Goal: Contribute content

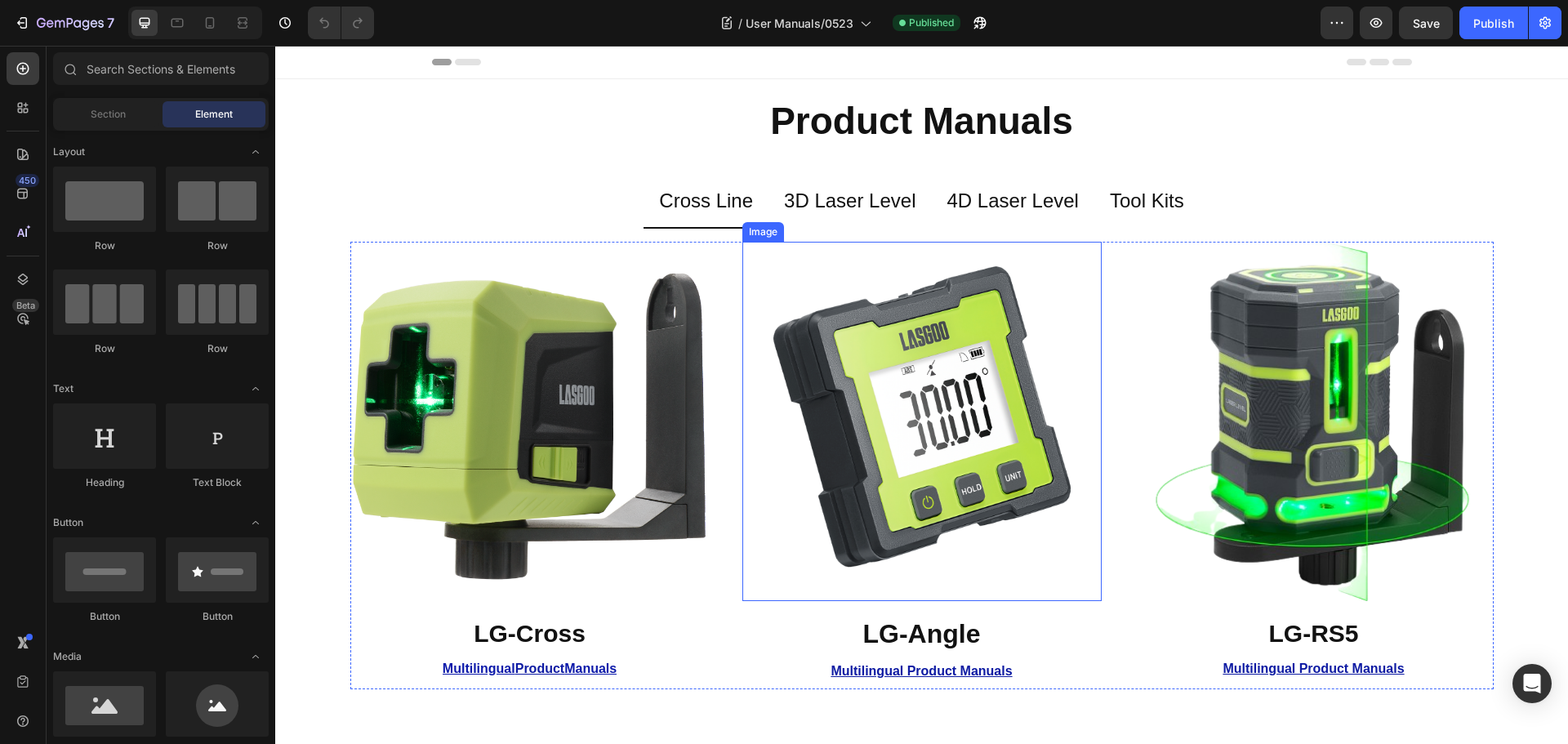
click at [921, 494] on img at bounding box center [922, 422] width 359 height 359
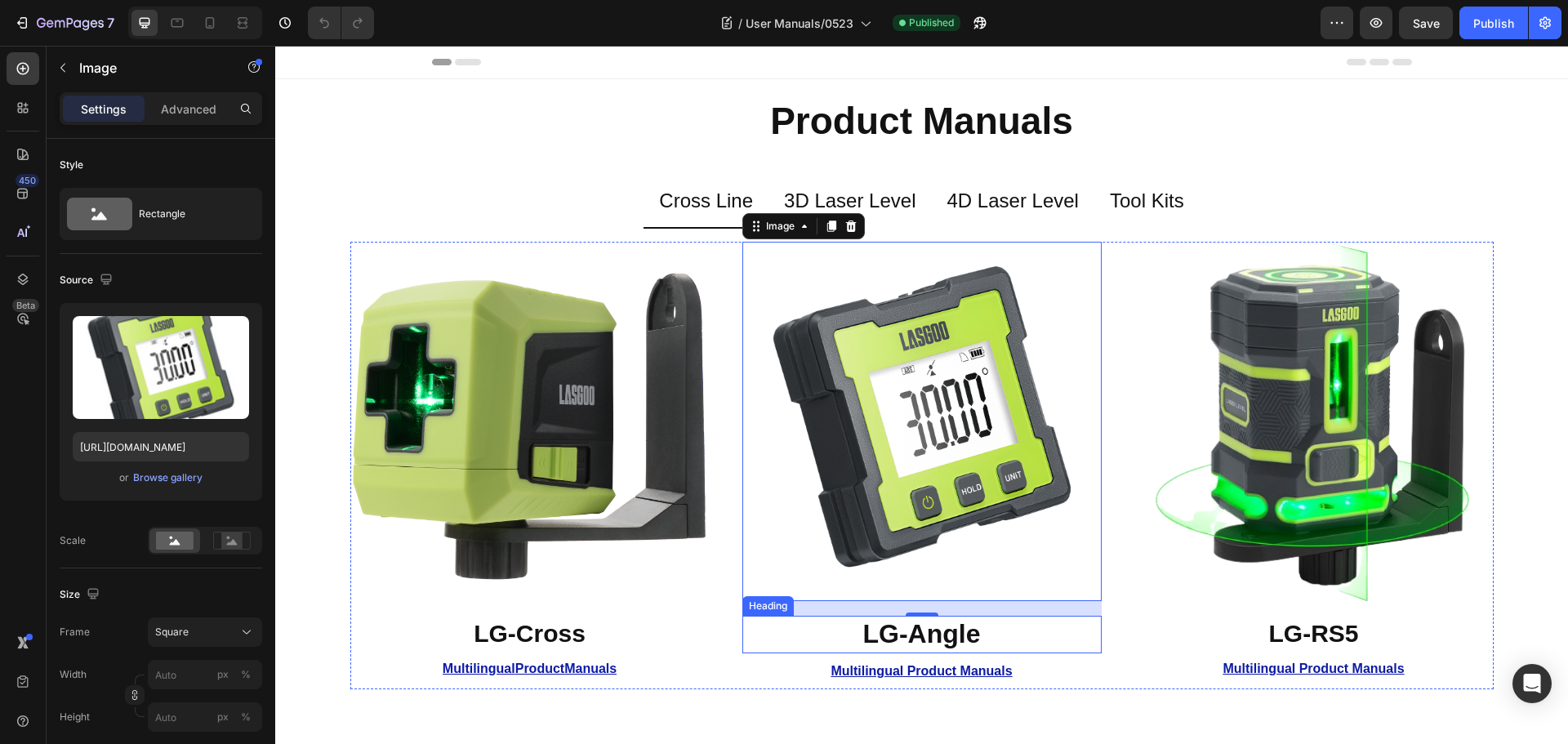
click at [903, 630] on strong "LG-Angle" at bounding box center [923, 633] width 118 height 29
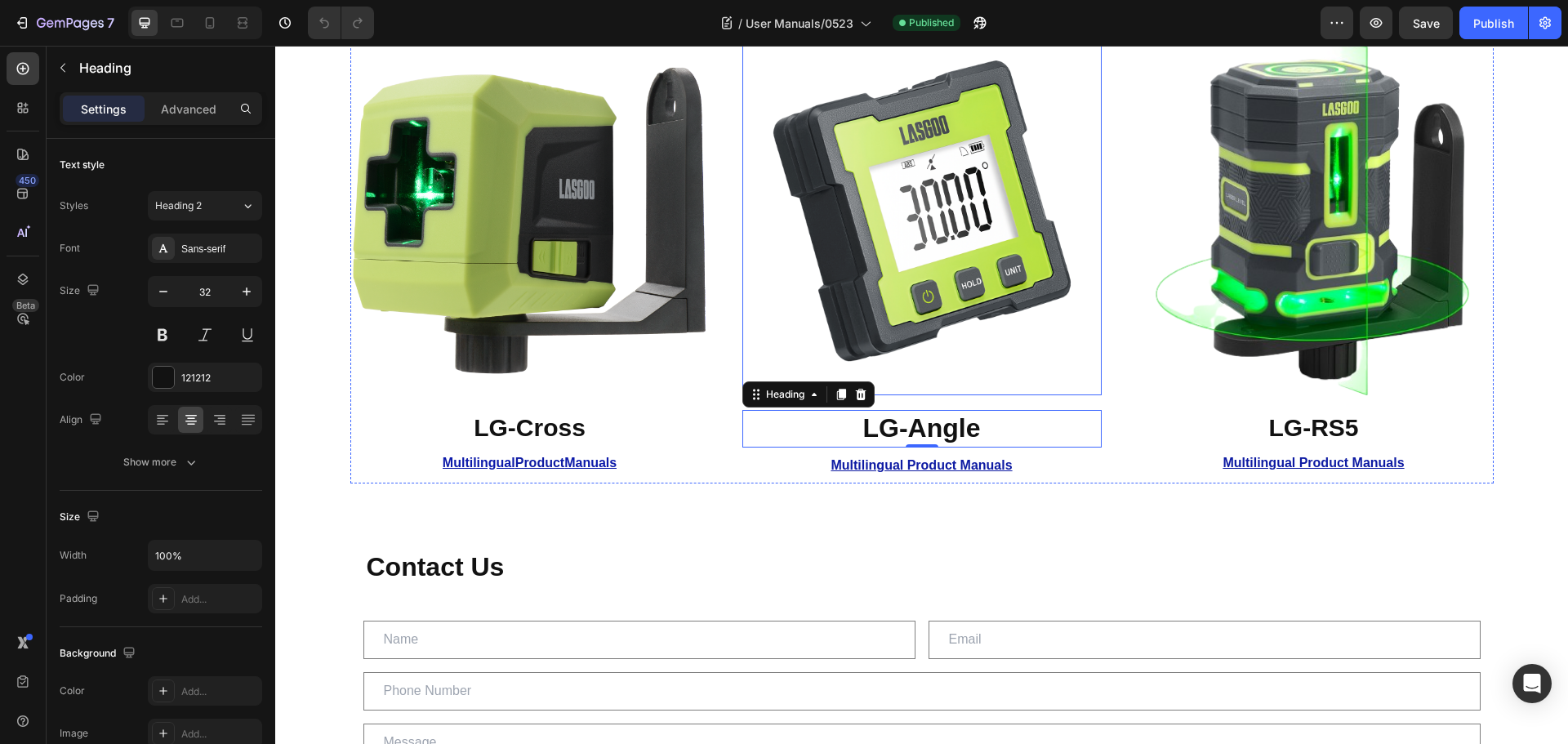
scroll to position [409, 0]
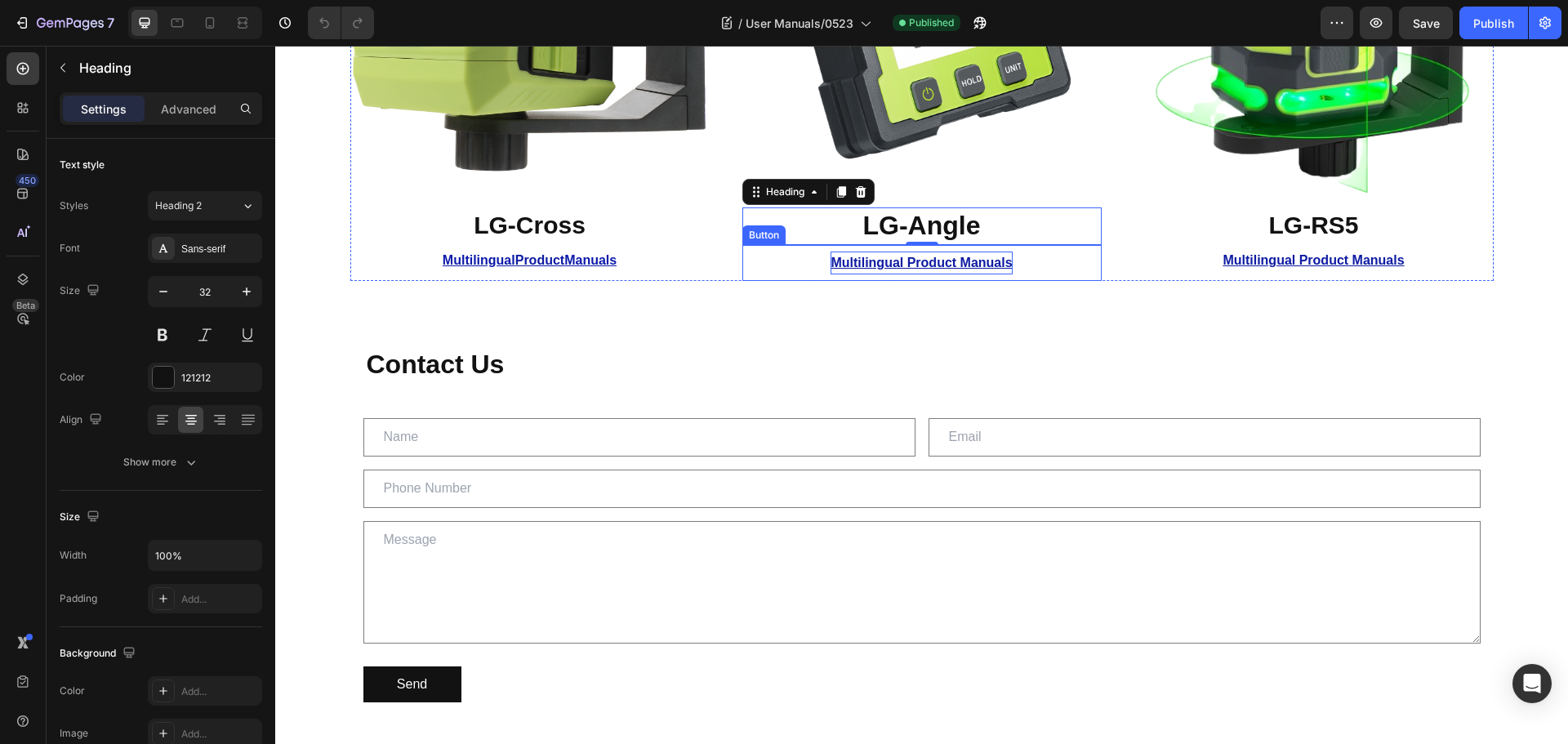
click at [940, 264] on u "Multilingual Product Manuals" at bounding box center [922, 262] width 181 height 14
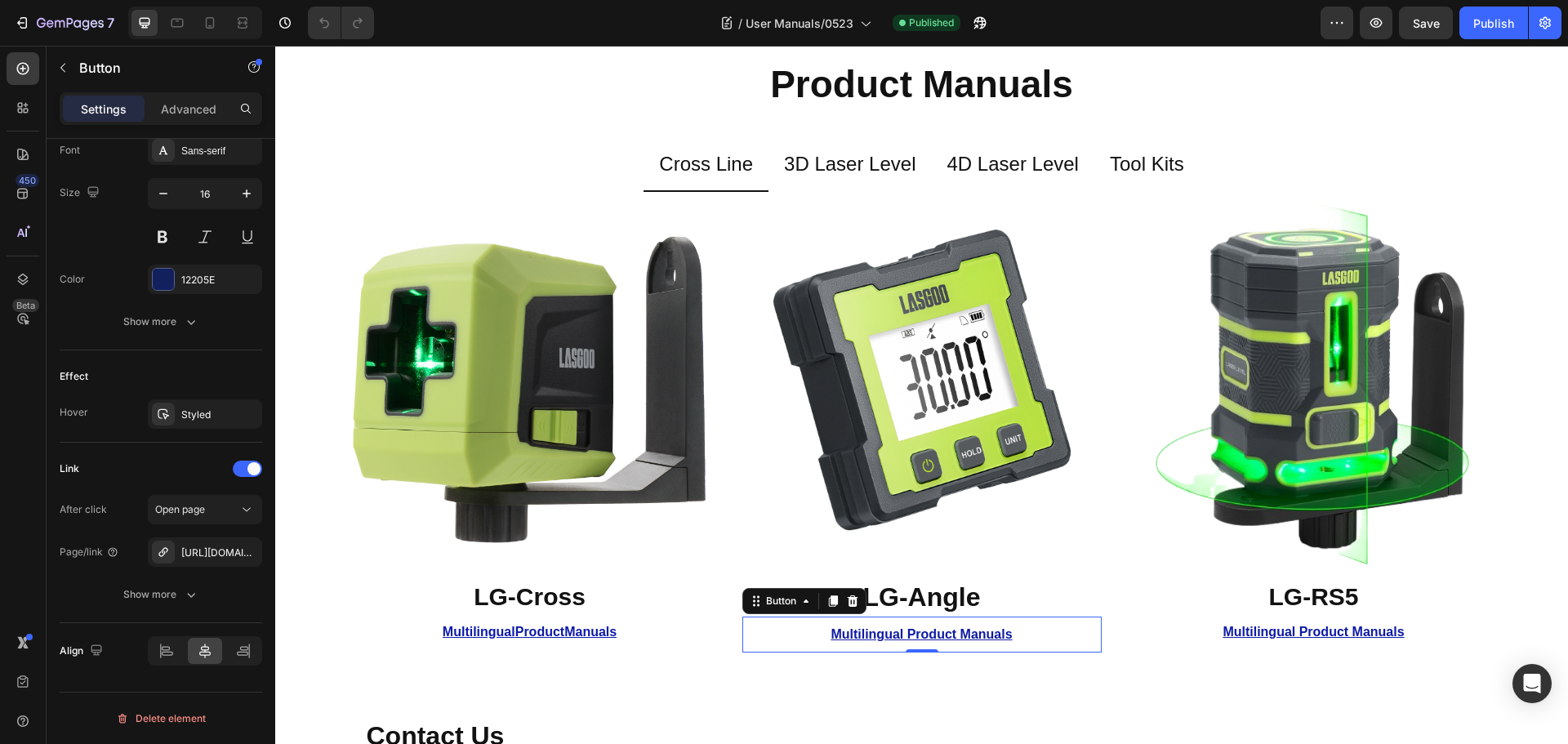
scroll to position [0, 0]
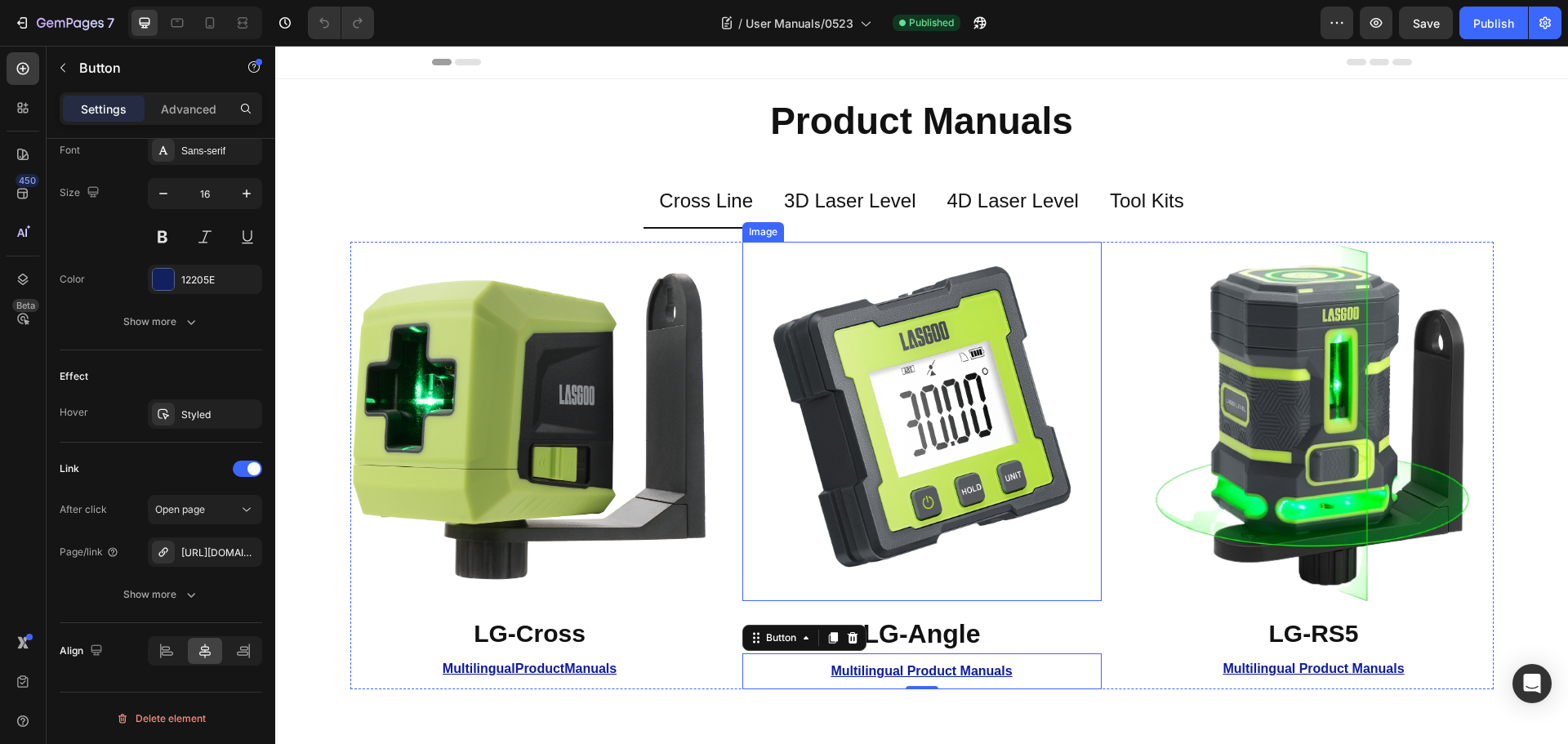
click at [928, 402] on img at bounding box center [922, 422] width 359 height 359
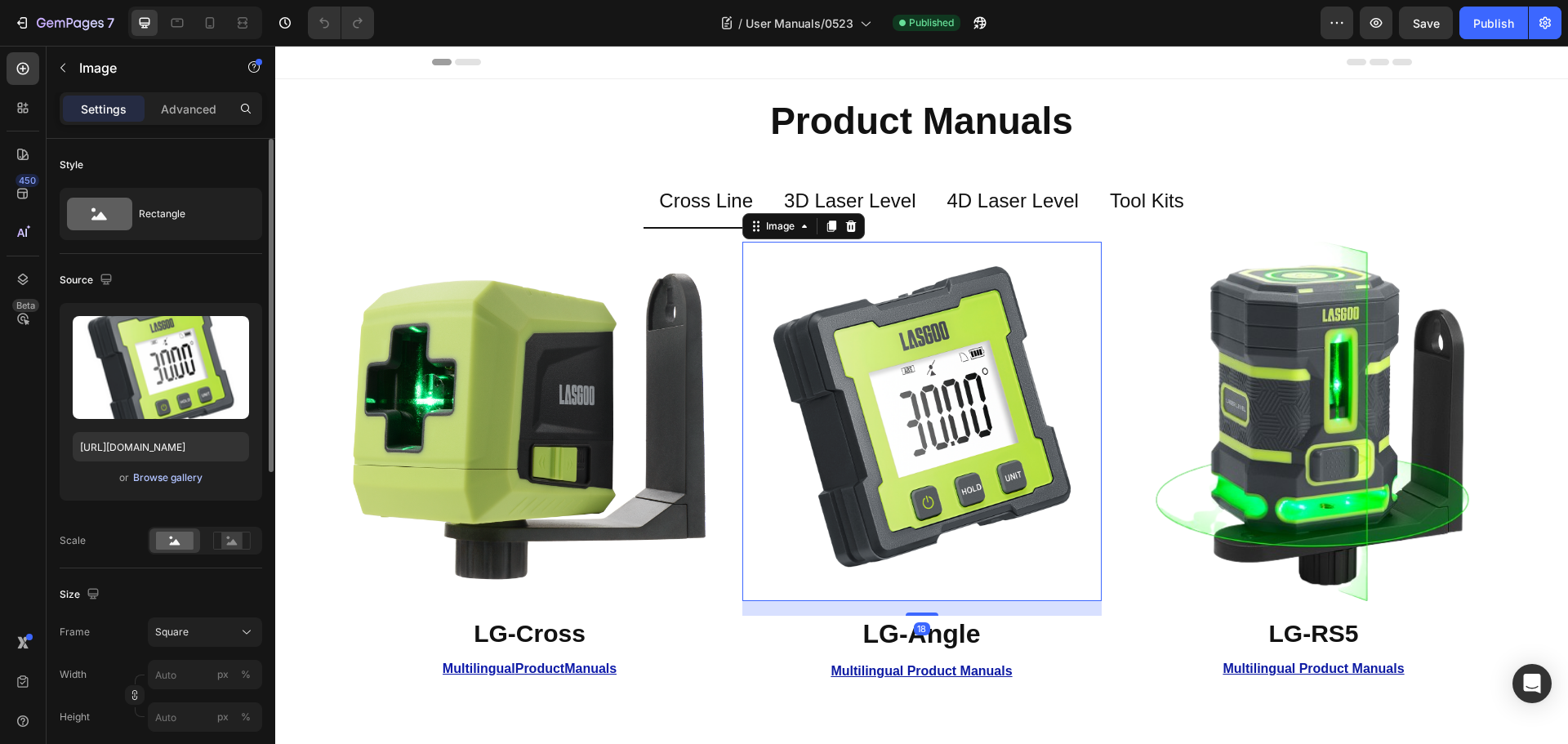
click at [141, 482] on div "Browse gallery" at bounding box center [167, 477] width 70 height 15
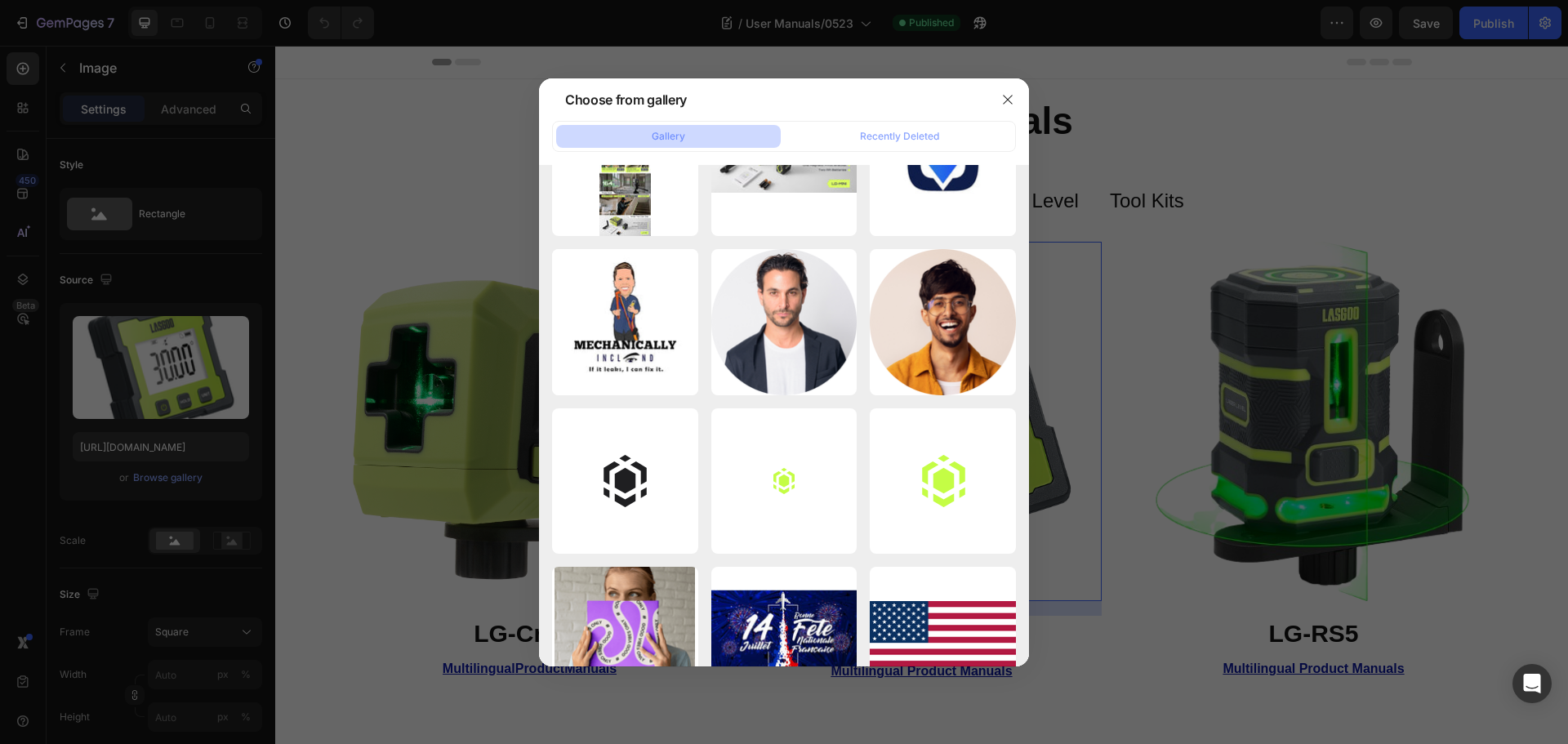
scroll to position [792, 0]
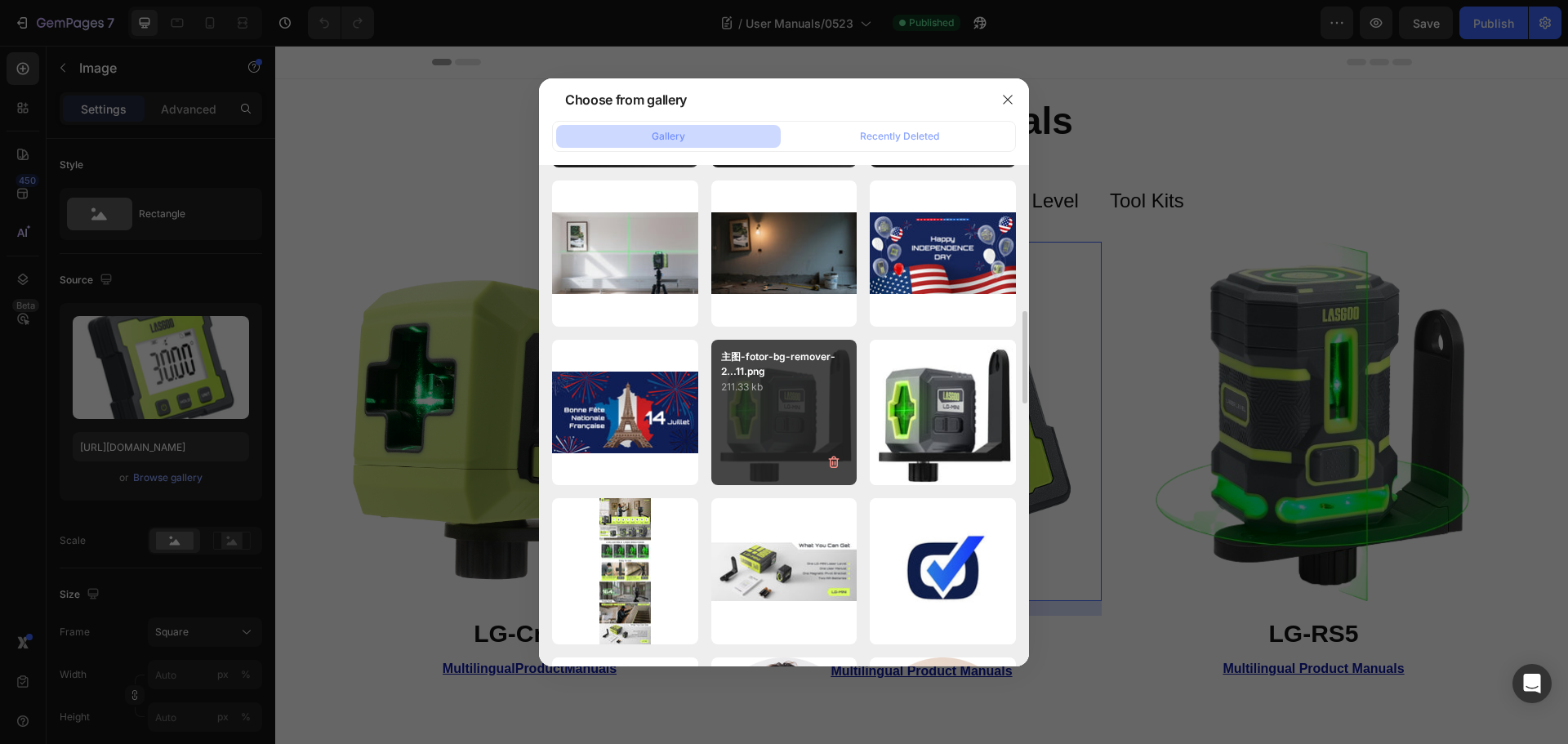
click at [788, 398] on div "主图-fotor-bg-remover-2...11.png 211.33 kb" at bounding box center [784, 413] width 146 height 146
type input "[URL][DOMAIN_NAME]"
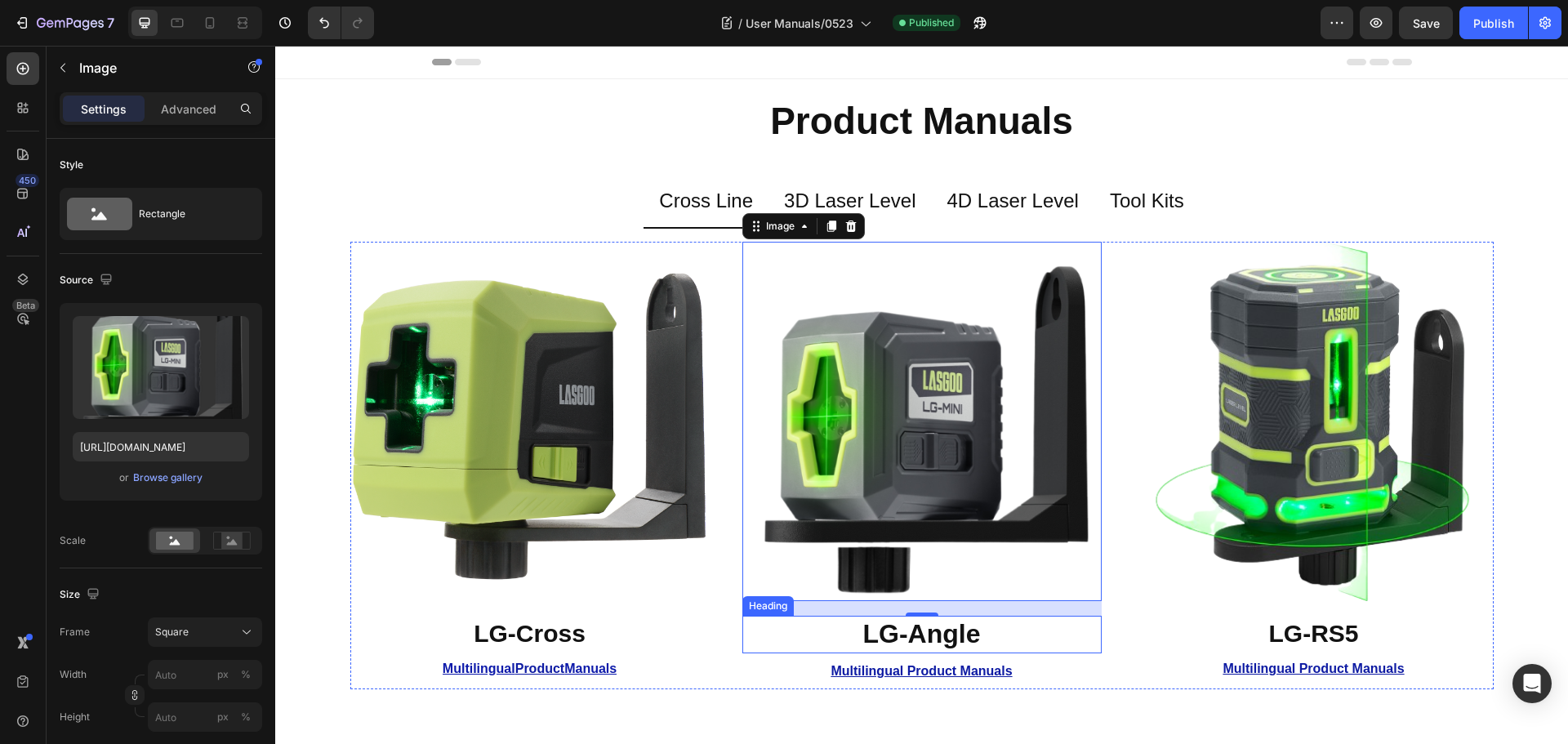
click at [917, 637] on strong "LG-Angle" at bounding box center [923, 633] width 118 height 29
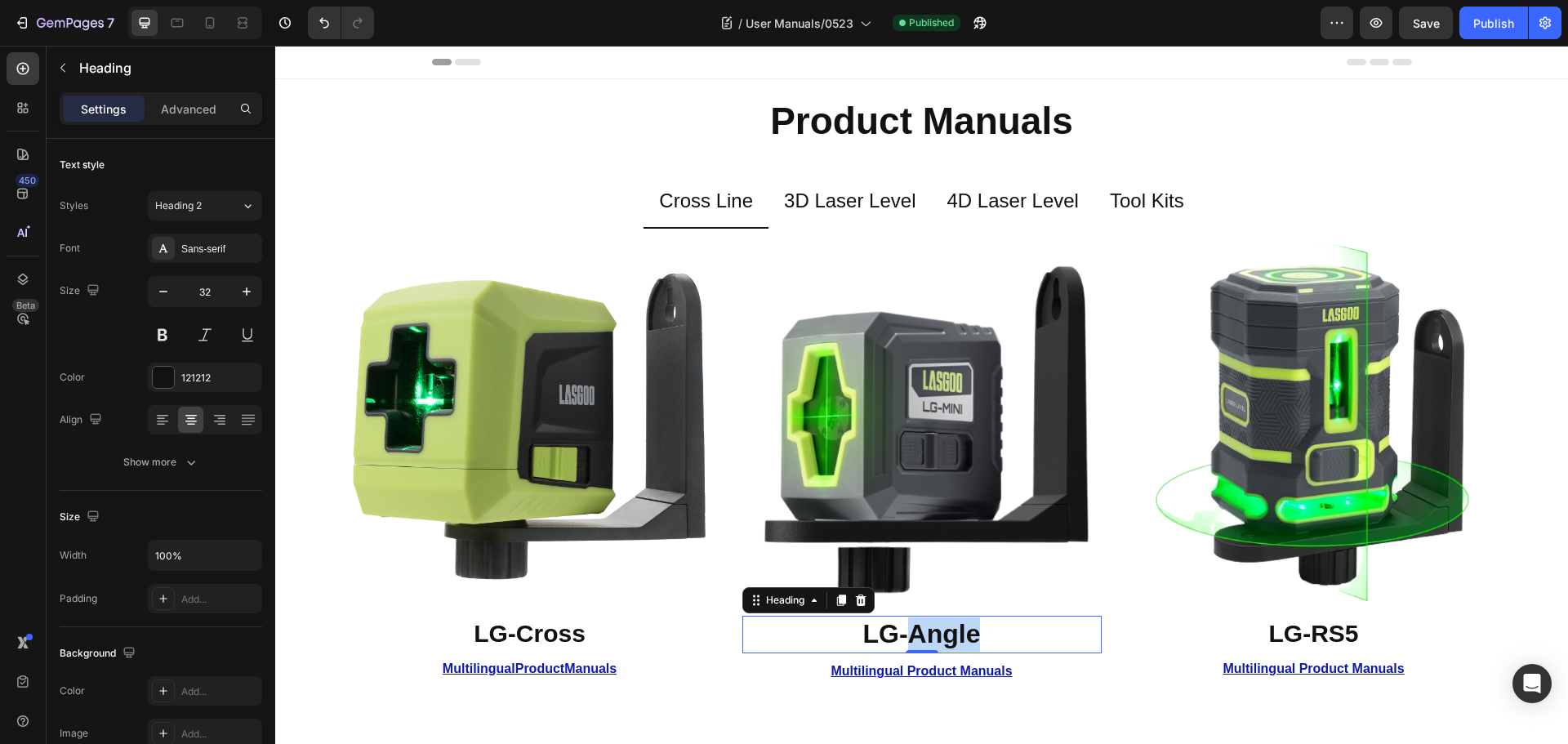
click at [917, 637] on strong "LG-Angle" at bounding box center [923, 633] width 118 height 29
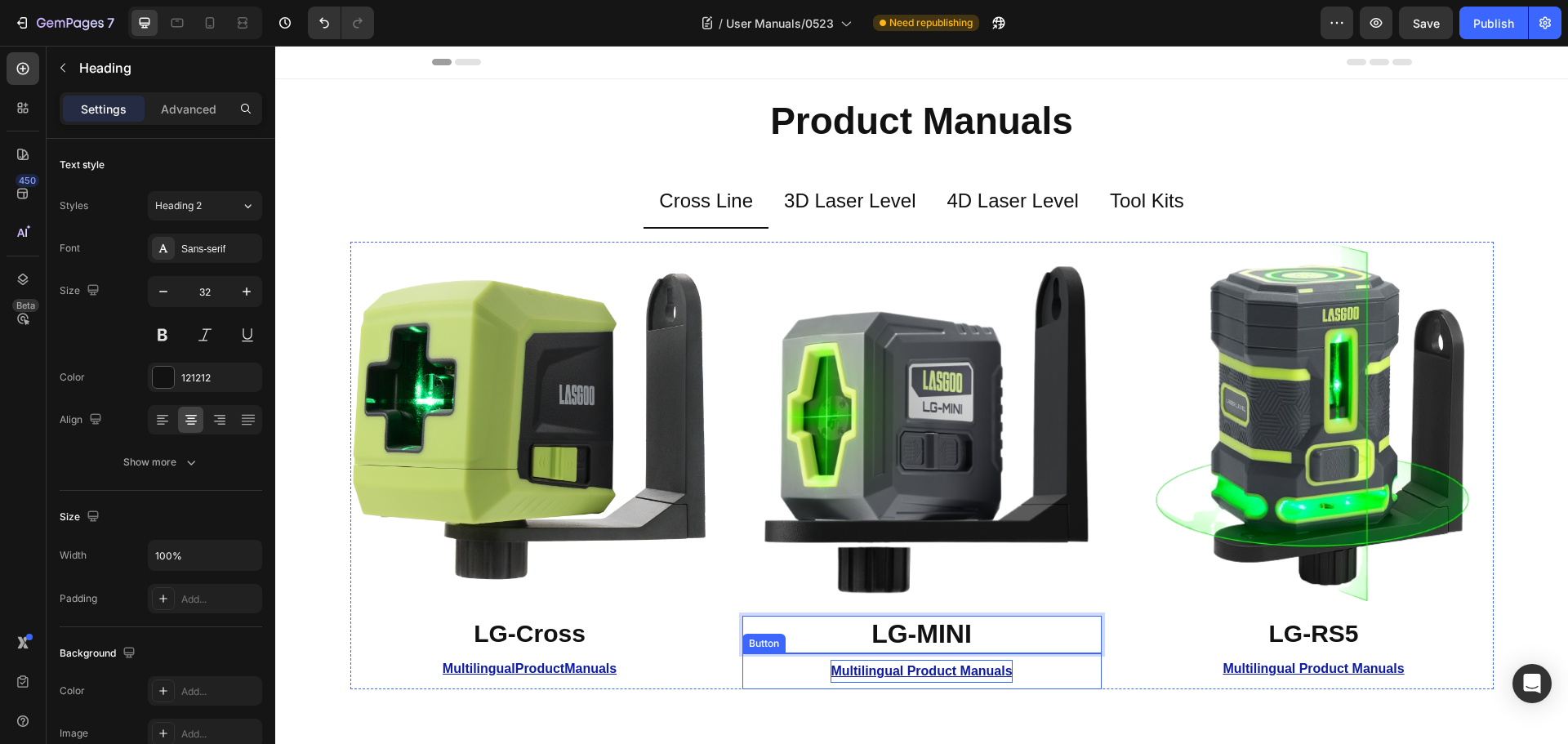
click at [878, 678] on u "Multilingual Product Manuals" at bounding box center [922, 671] width 181 height 14
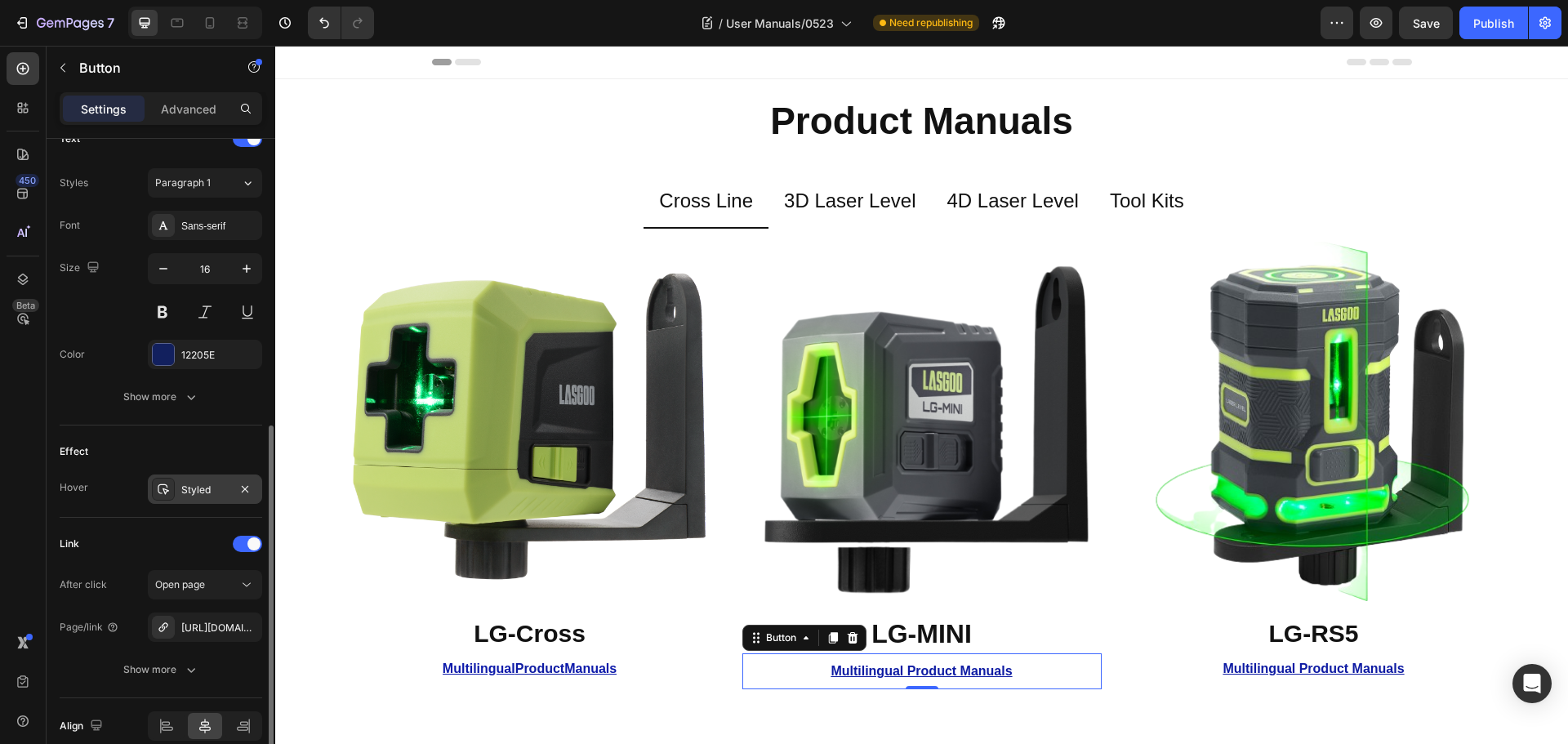
scroll to position [647, 0]
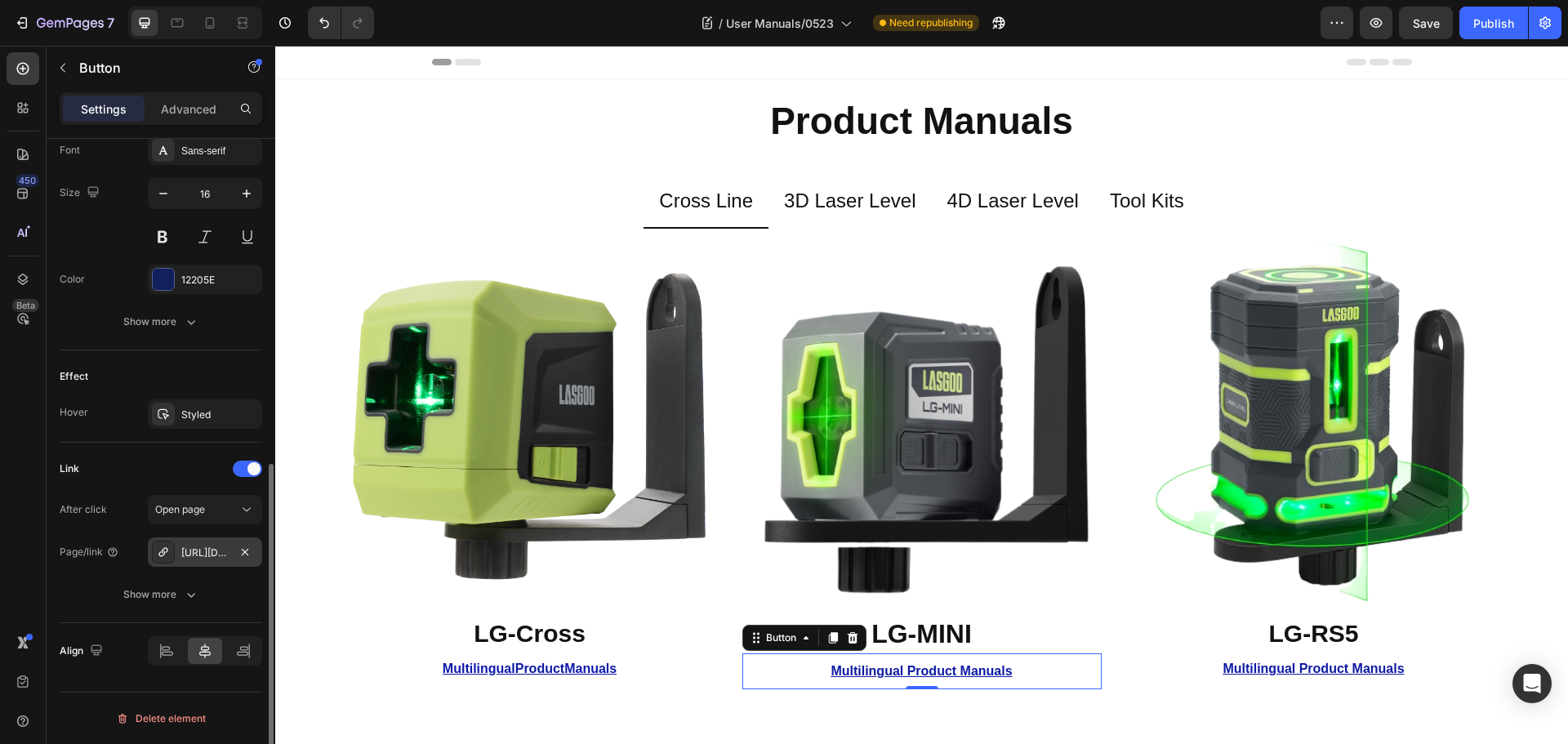
click at [229, 549] on div "[URL][DOMAIN_NAME]" at bounding box center [205, 551] width 114 height 29
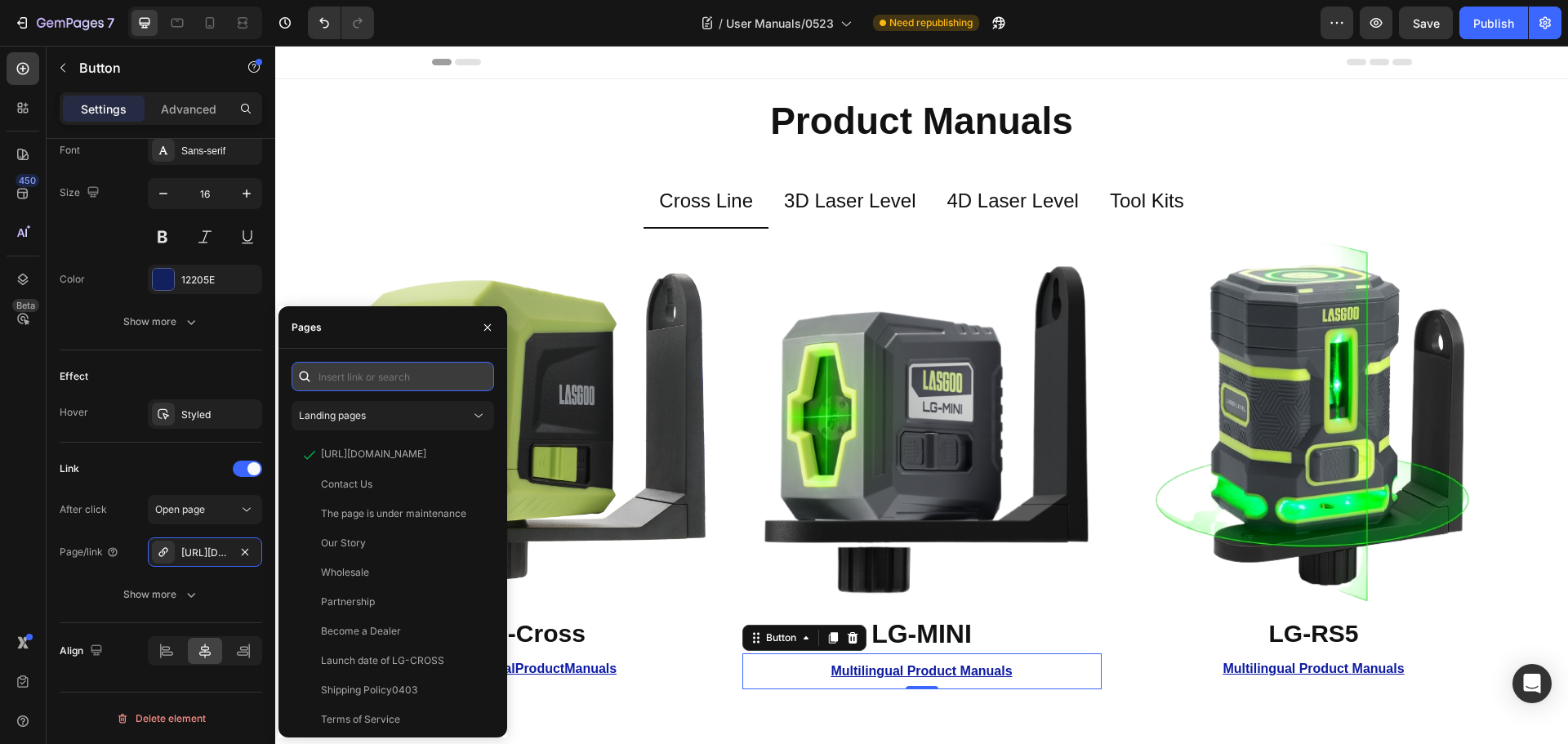
click at [415, 376] on input "text" at bounding box center [393, 376] width 202 height 29
paste input "[URL][DOMAIN_NAME]"
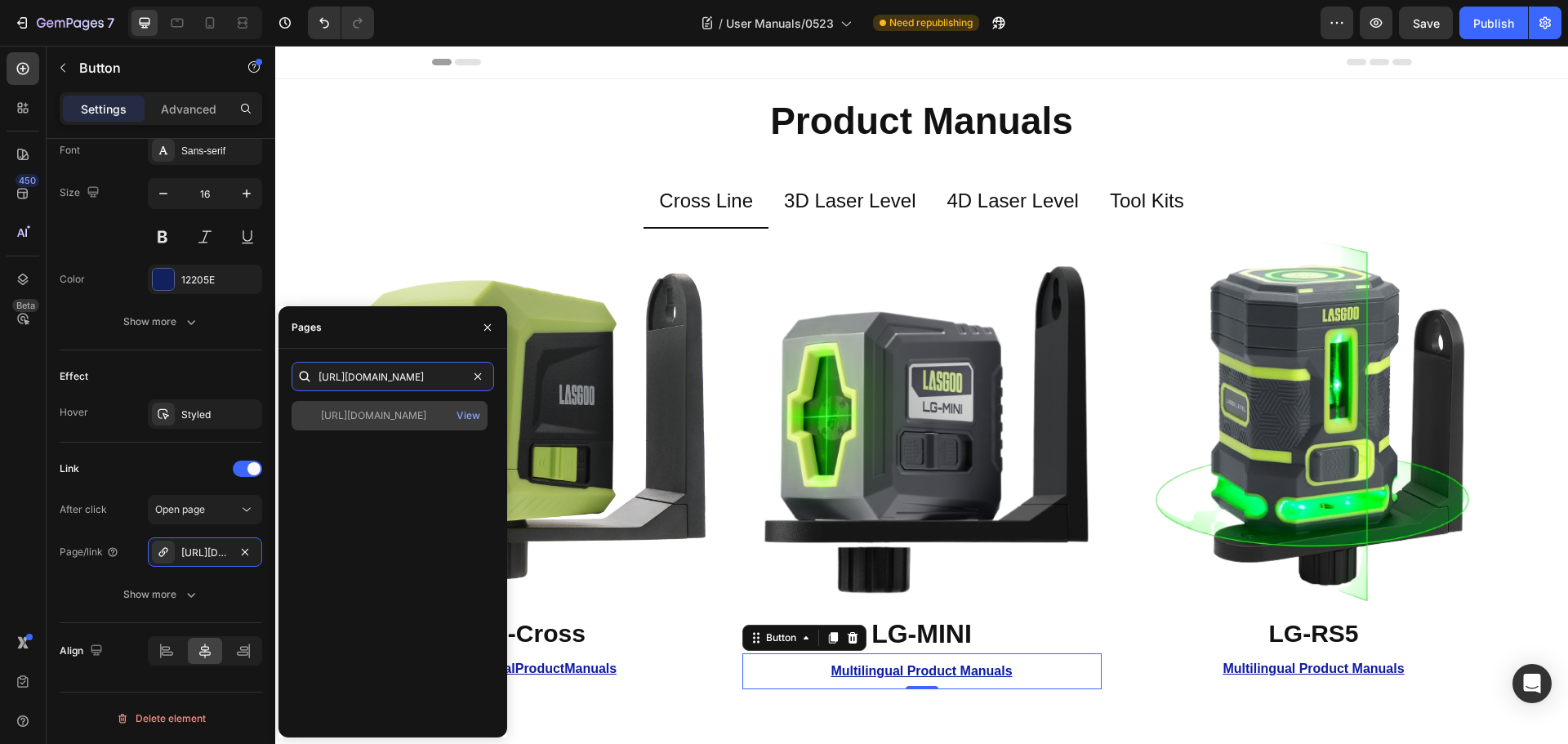
type input "[URL][DOMAIN_NAME]"
click at [405, 417] on div "[URL][DOMAIN_NAME]" at bounding box center [374, 416] width 106 height 15
click at [458, 411] on div "View" at bounding box center [468, 416] width 24 height 15
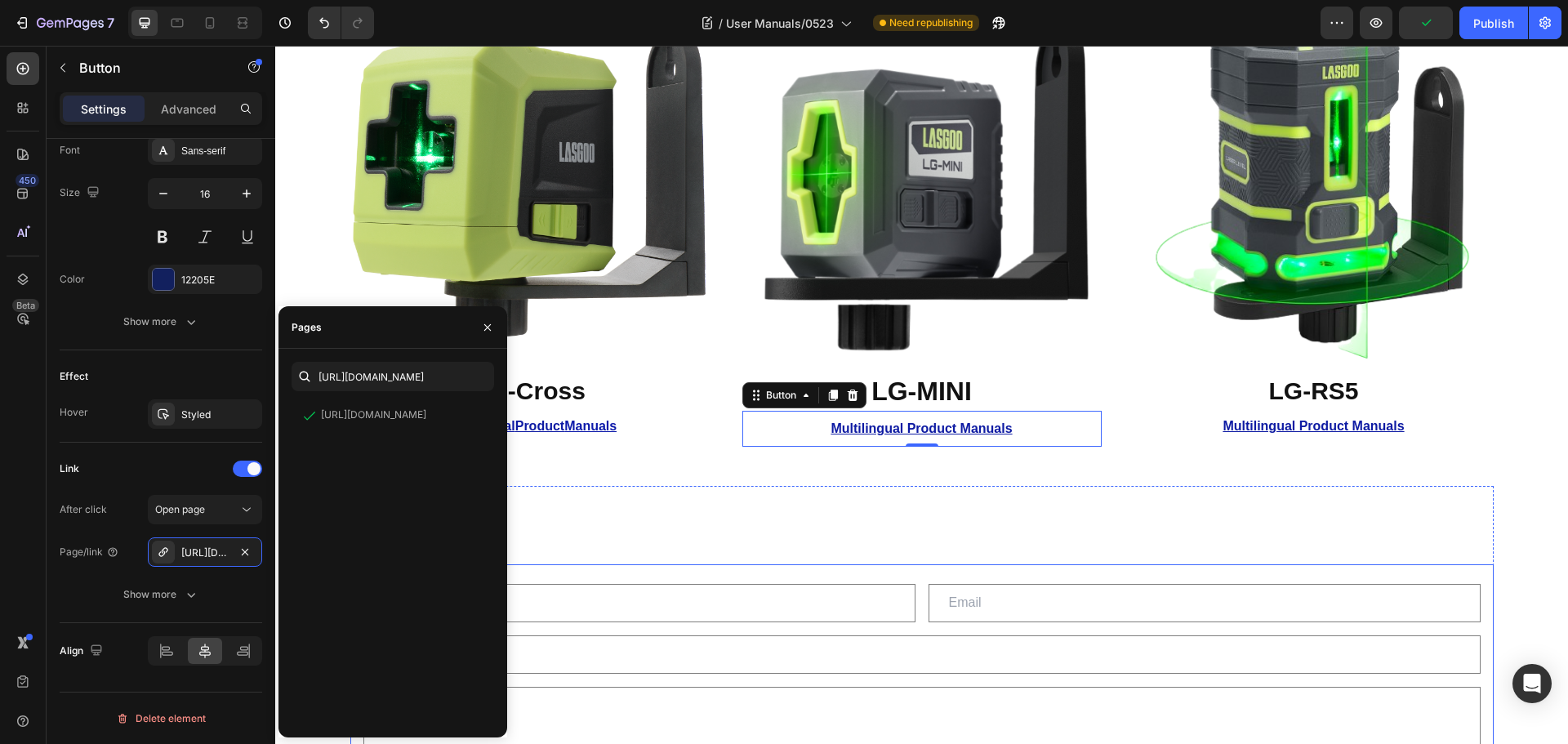
scroll to position [74, 0]
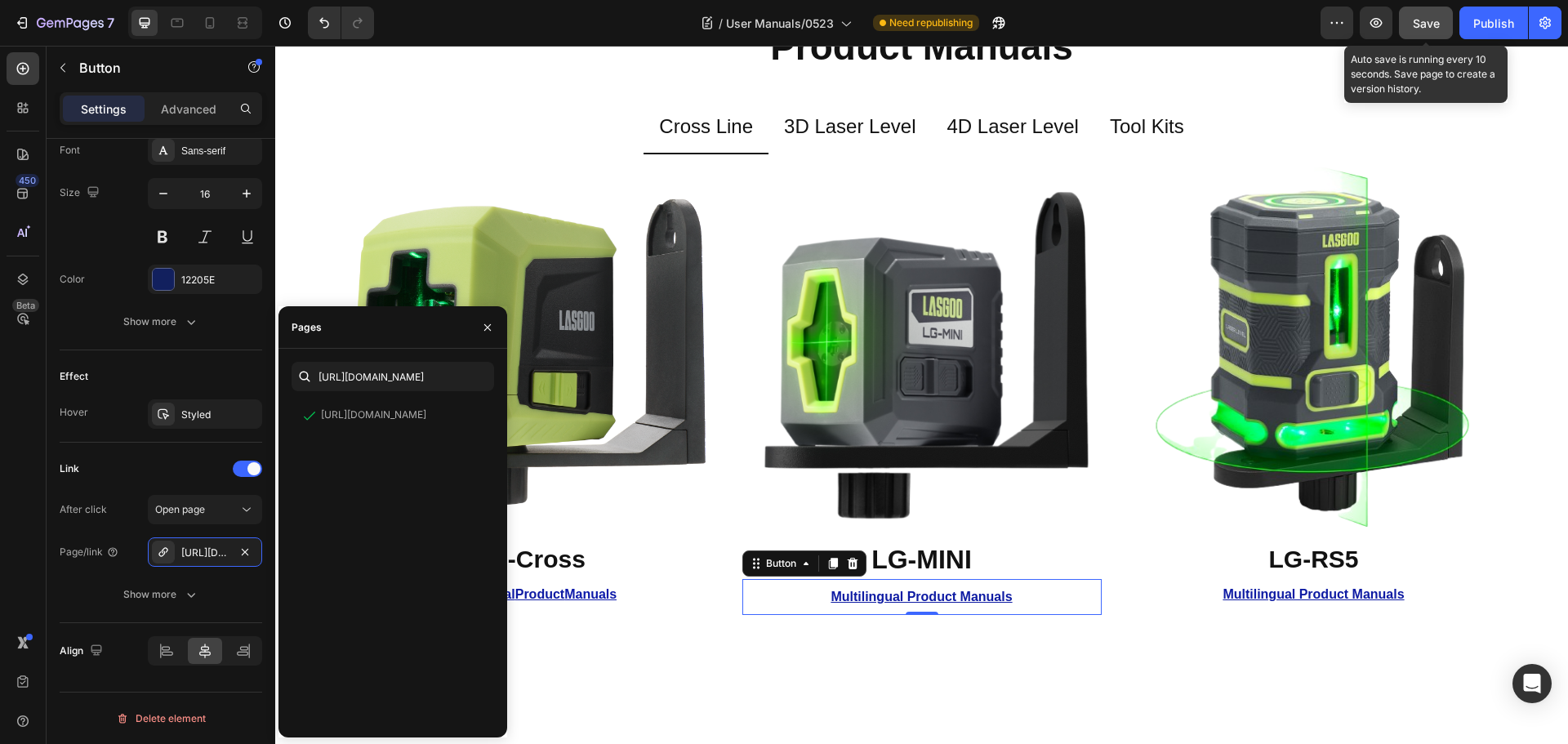
click at [1432, 28] on span "Save" at bounding box center [1426, 24] width 27 height 14
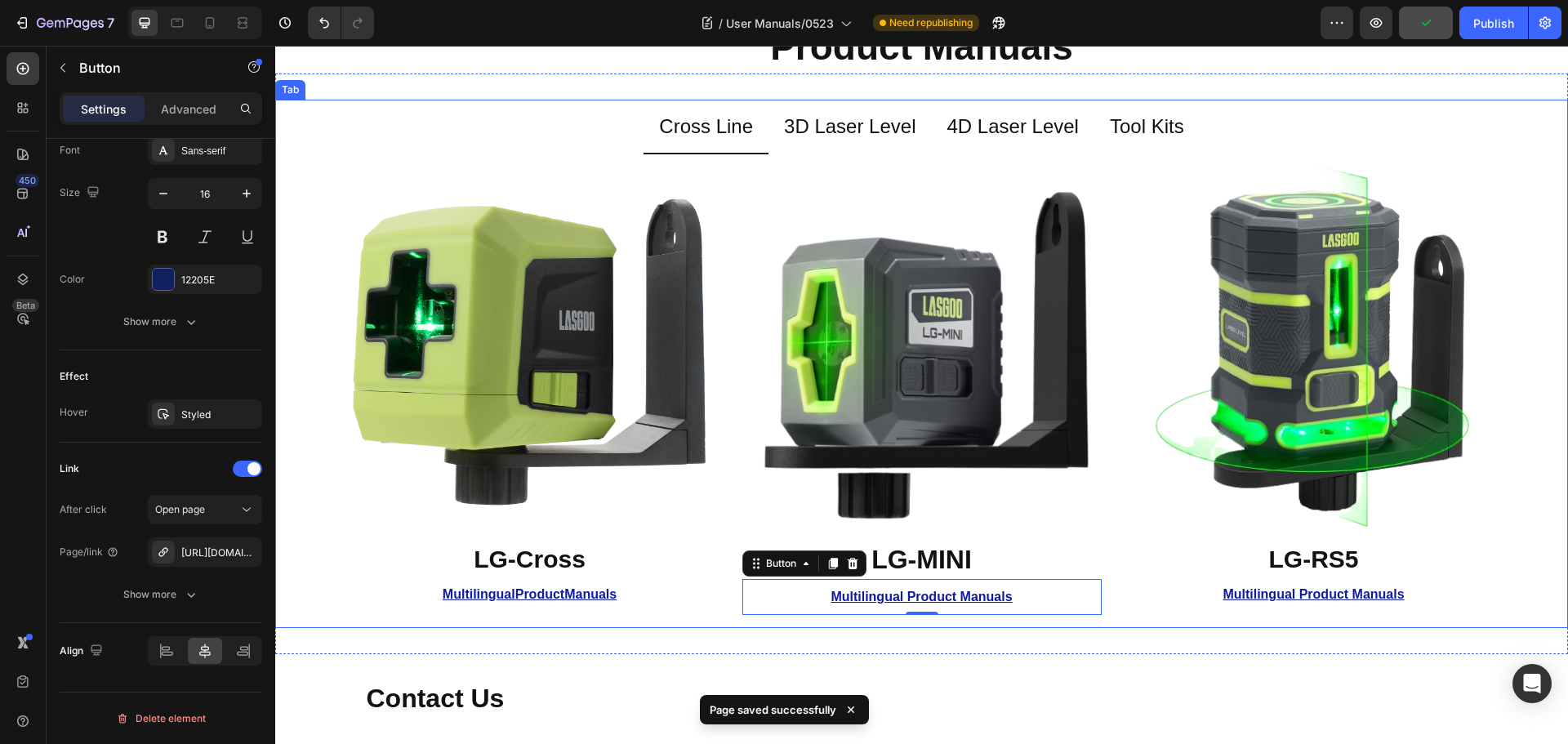
click at [1137, 136] on p "Tool Kits" at bounding box center [1147, 126] width 74 height 35
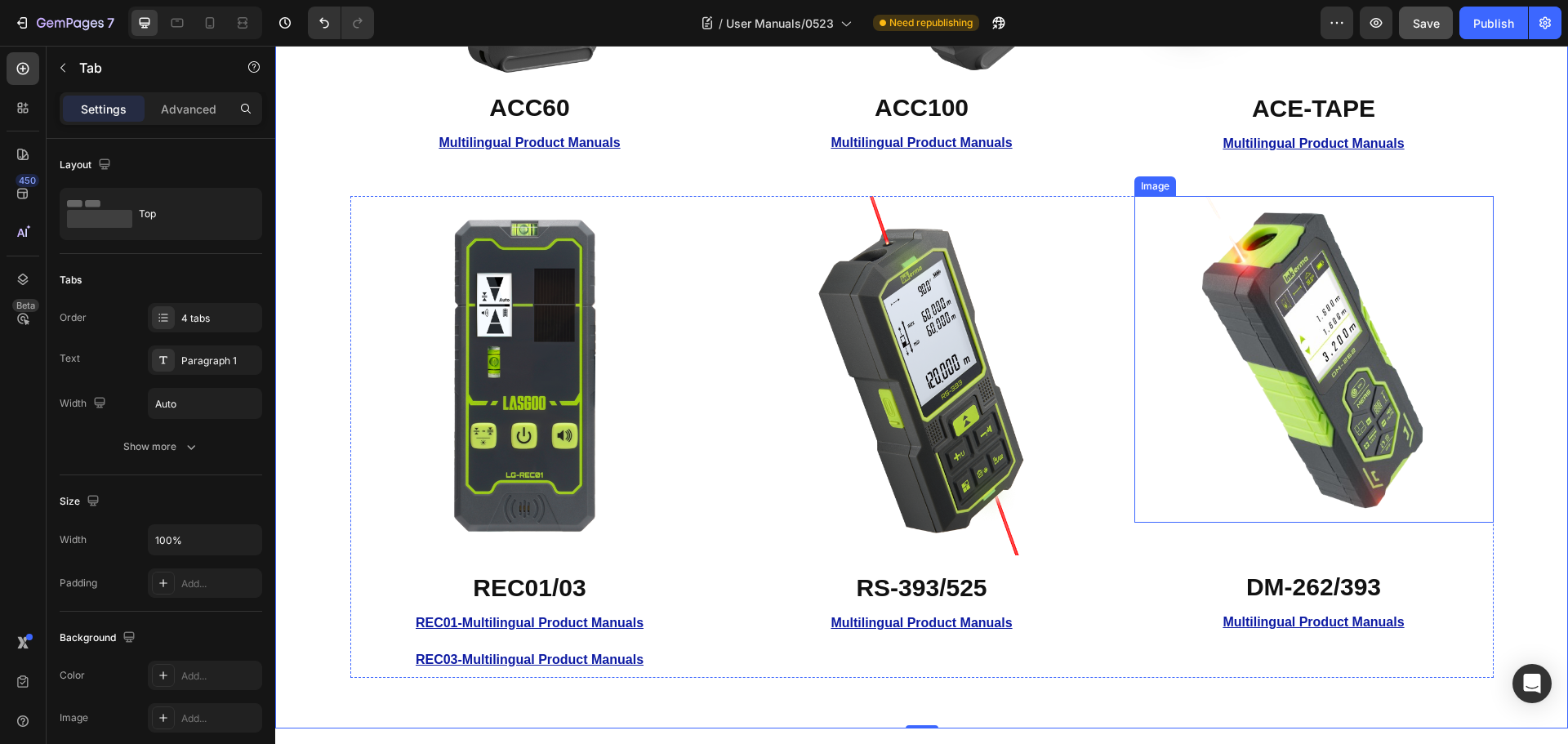
scroll to position [653, 0]
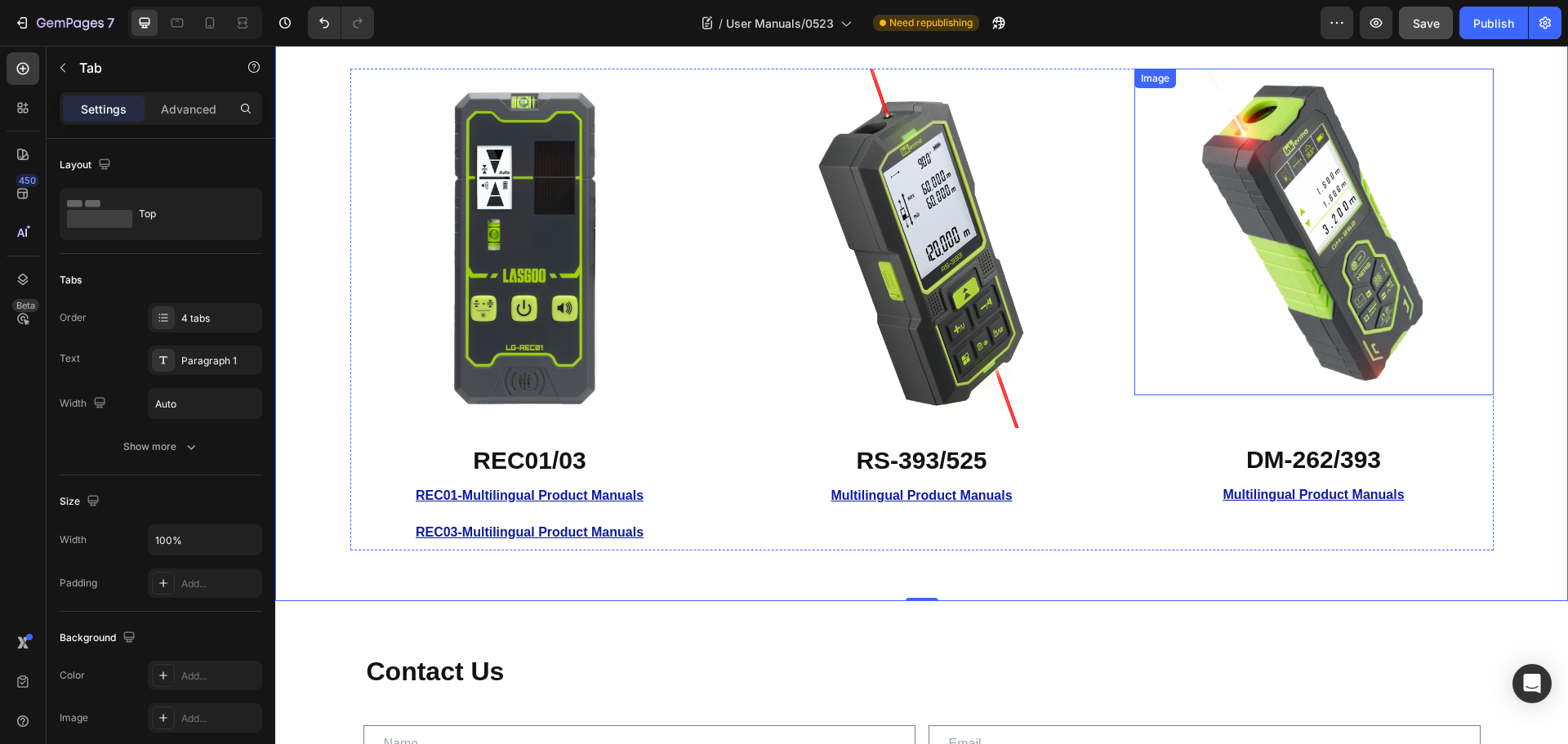
click at [1339, 302] on img at bounding box center [1314, 232] width 261 height 327
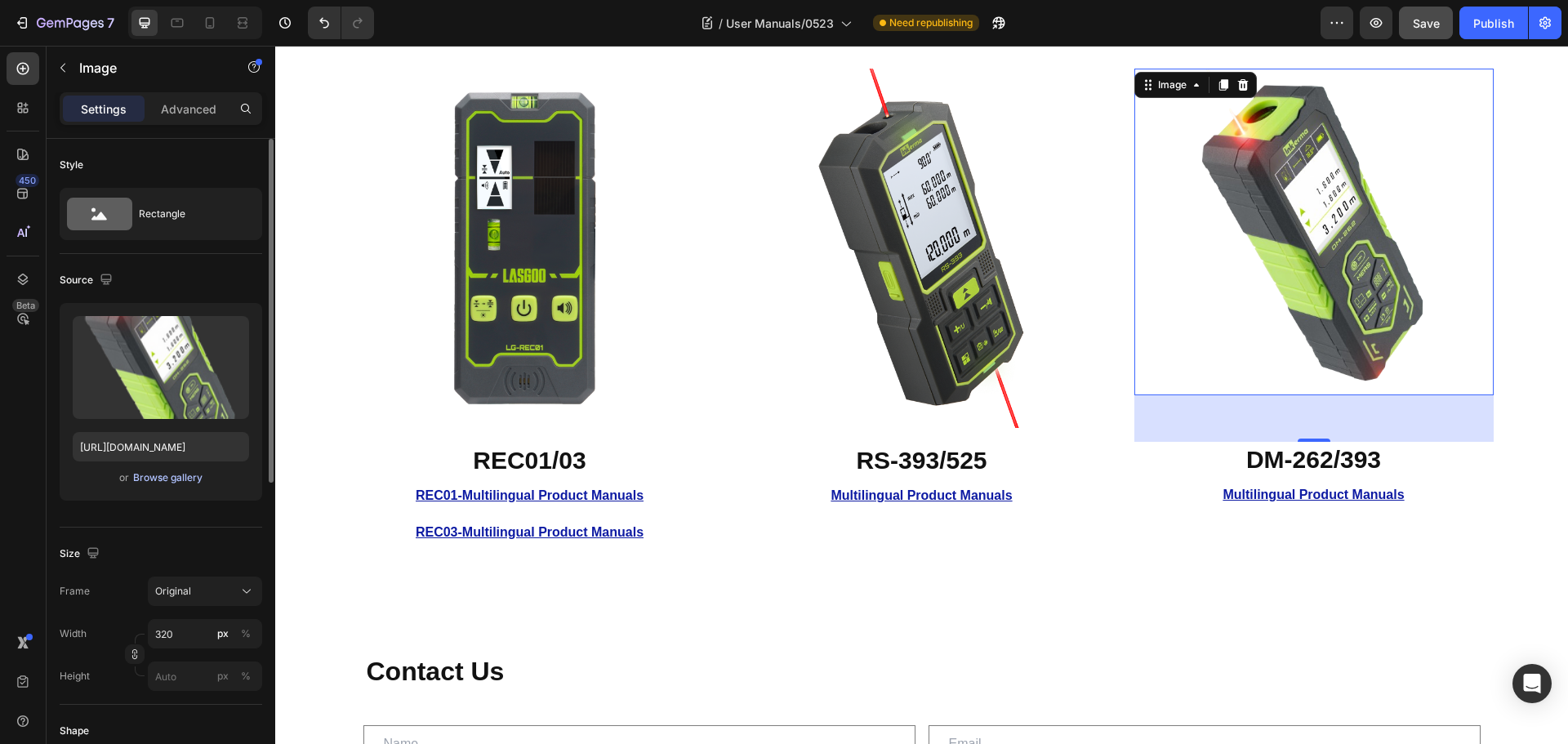
click at [144, 476] on div "Browse gallery" at bounding box center [167, 477] width 70 height 15
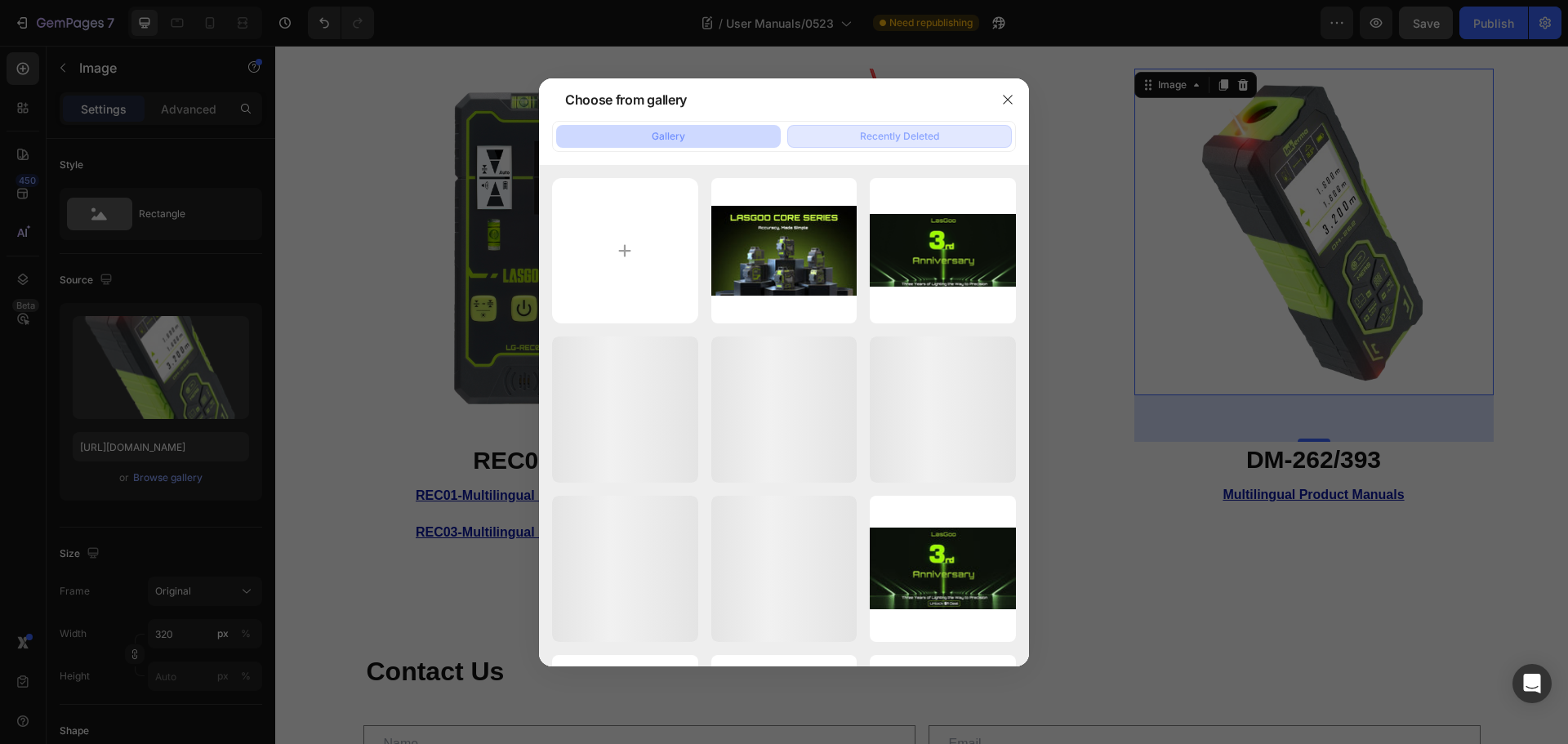
click at [879, 136] on div "Recently Deleted" at bounding box center [900, 136] width 79 height 15
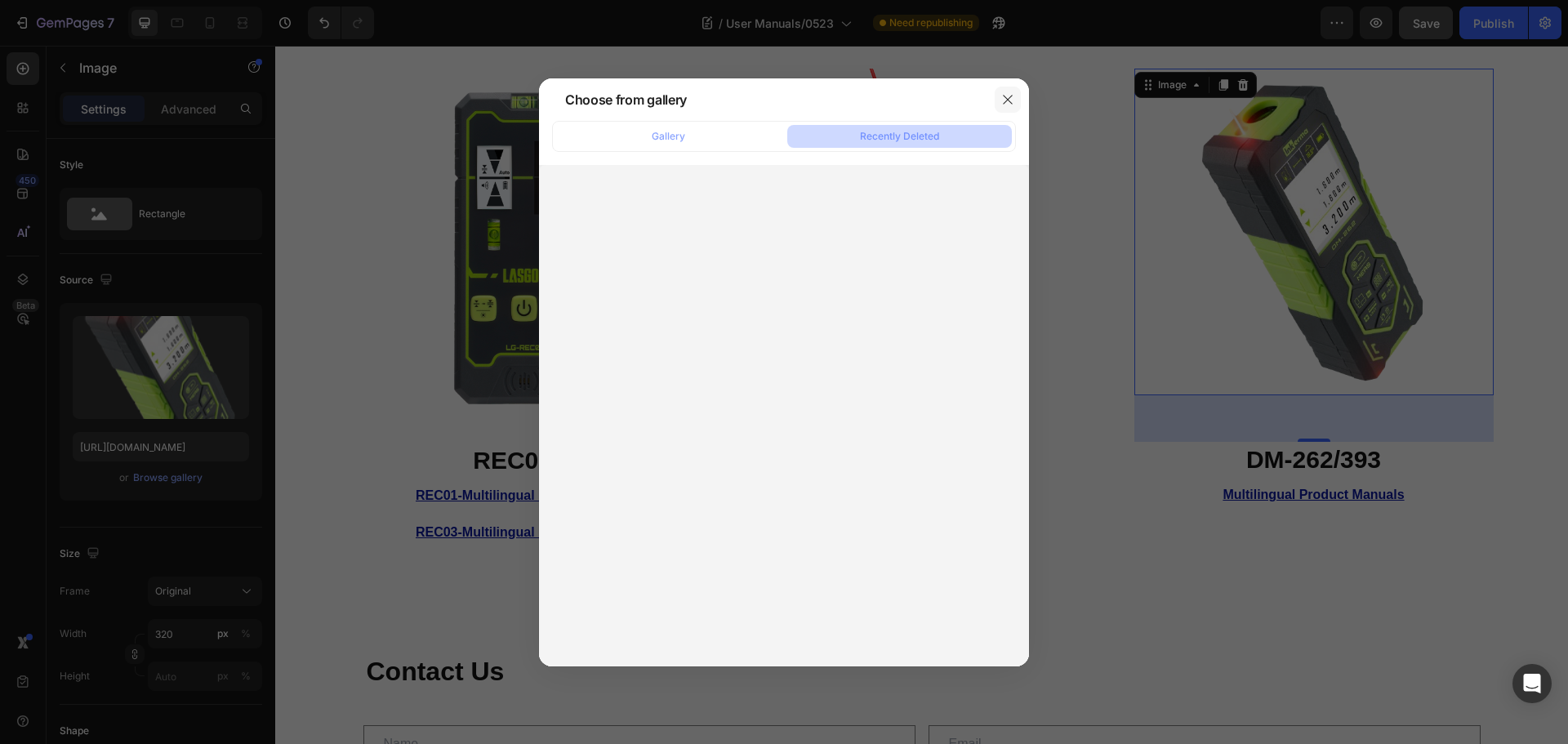
click at [1007, 107] on button "button" at bounding box center [1008, 99] width 26 height 26
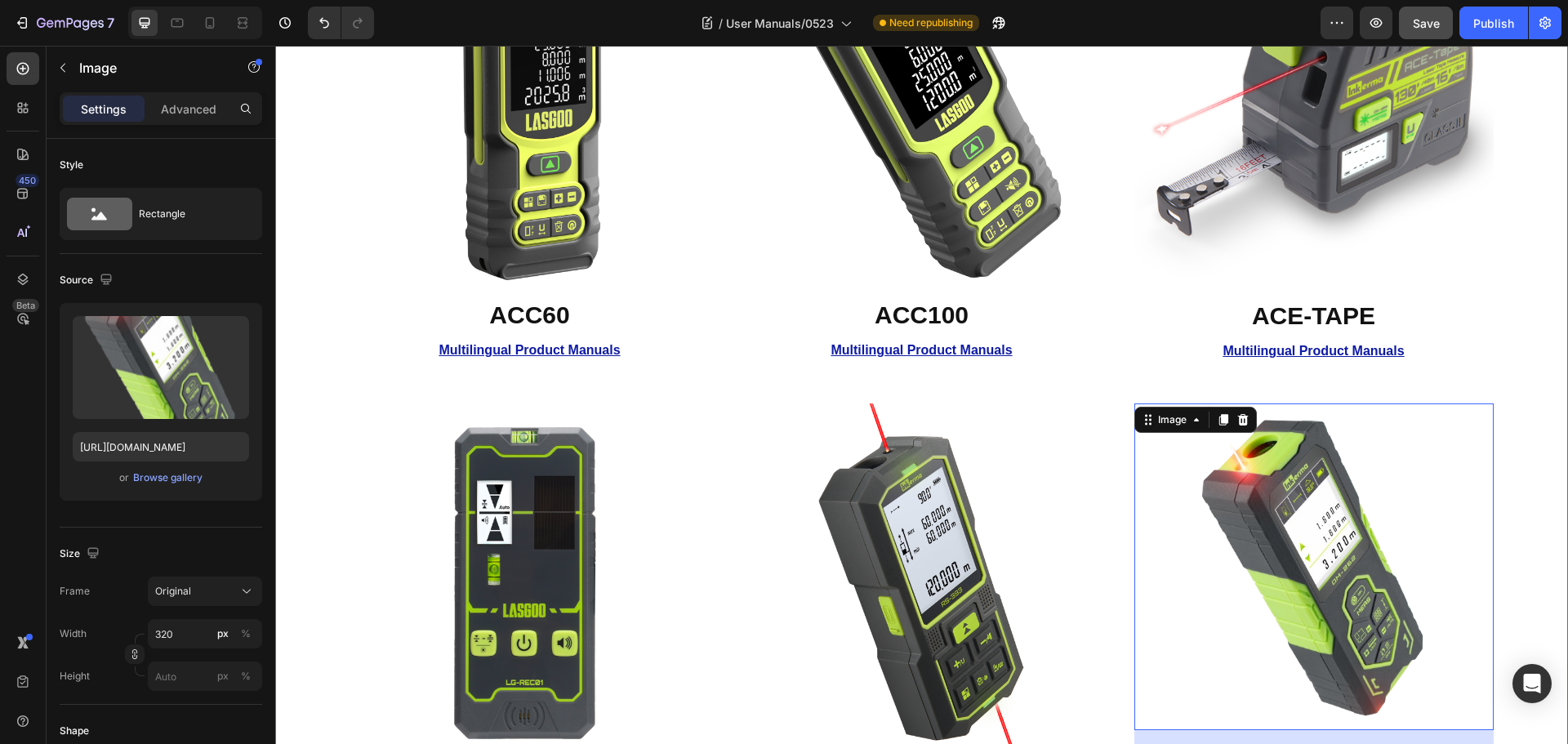
scroll to position [490, 0]
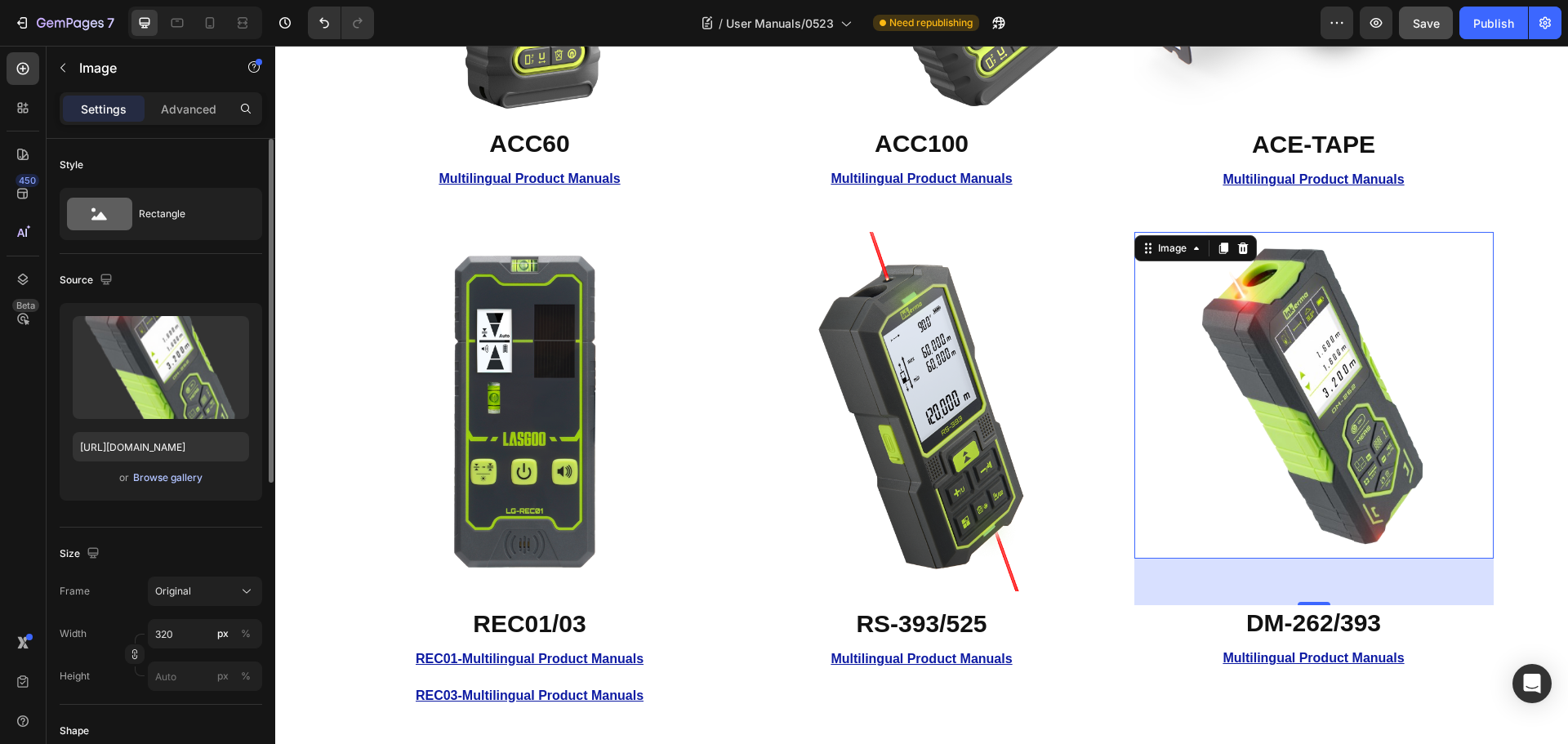
click at [148, 478] on div "Browse gallery" at bounding box center [167, 477] width 70 height 15
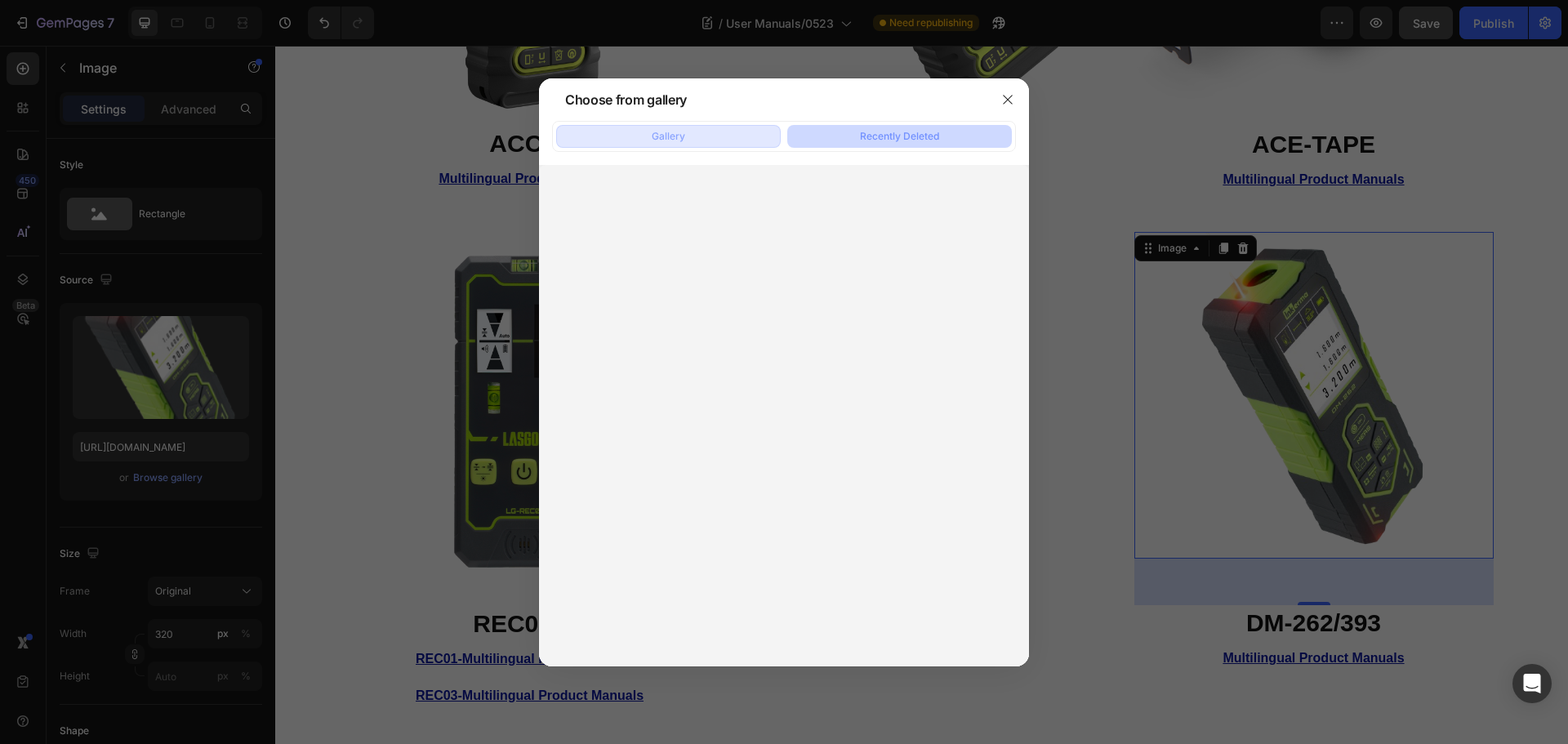
click at [691, 141] on button "Gallery" at bounding box center [668, 136] width 225 height 23
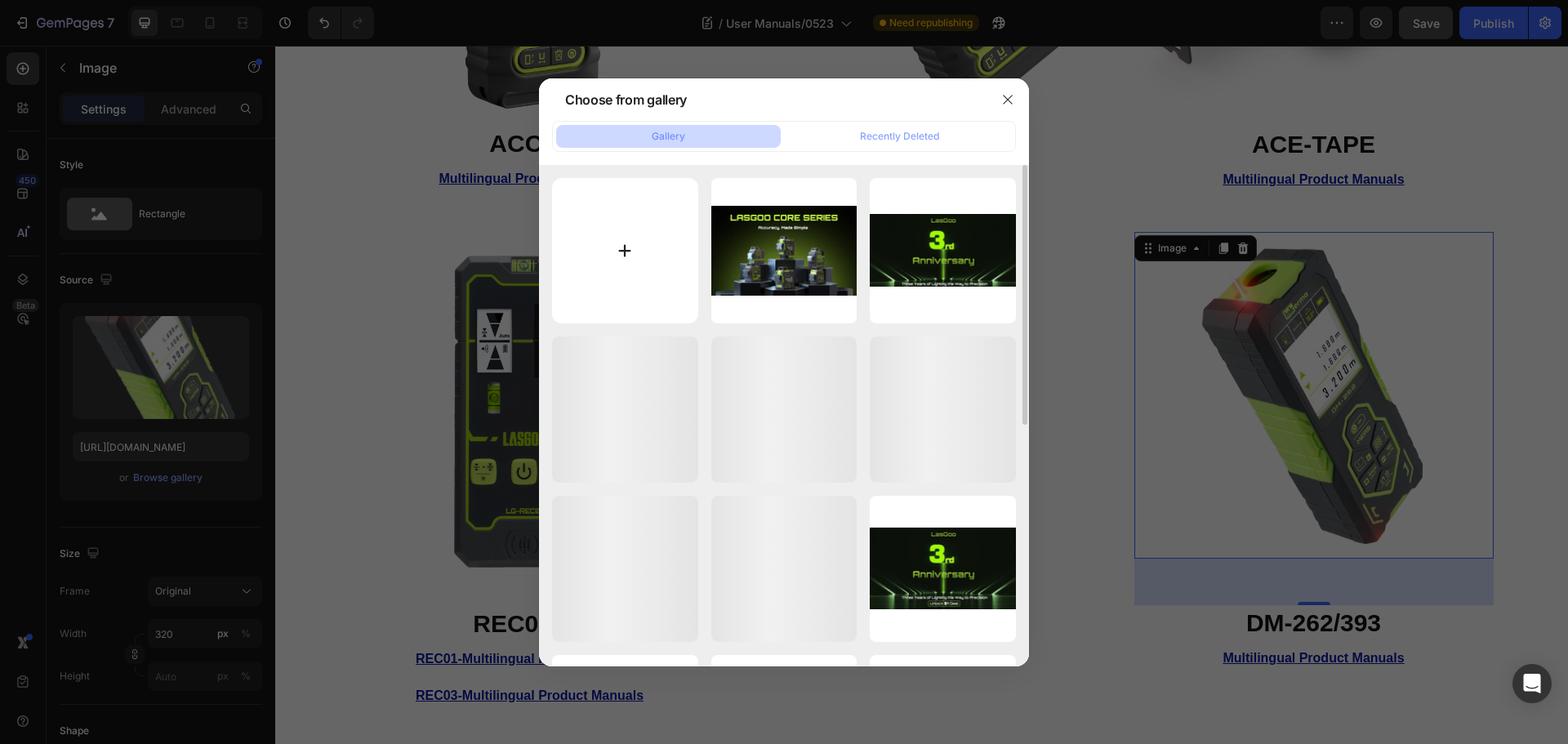
click at [662, 245] on input "file" at bounding box center [625, 251] width 146 height 146
type input "C:\fakepath\angle.webp"
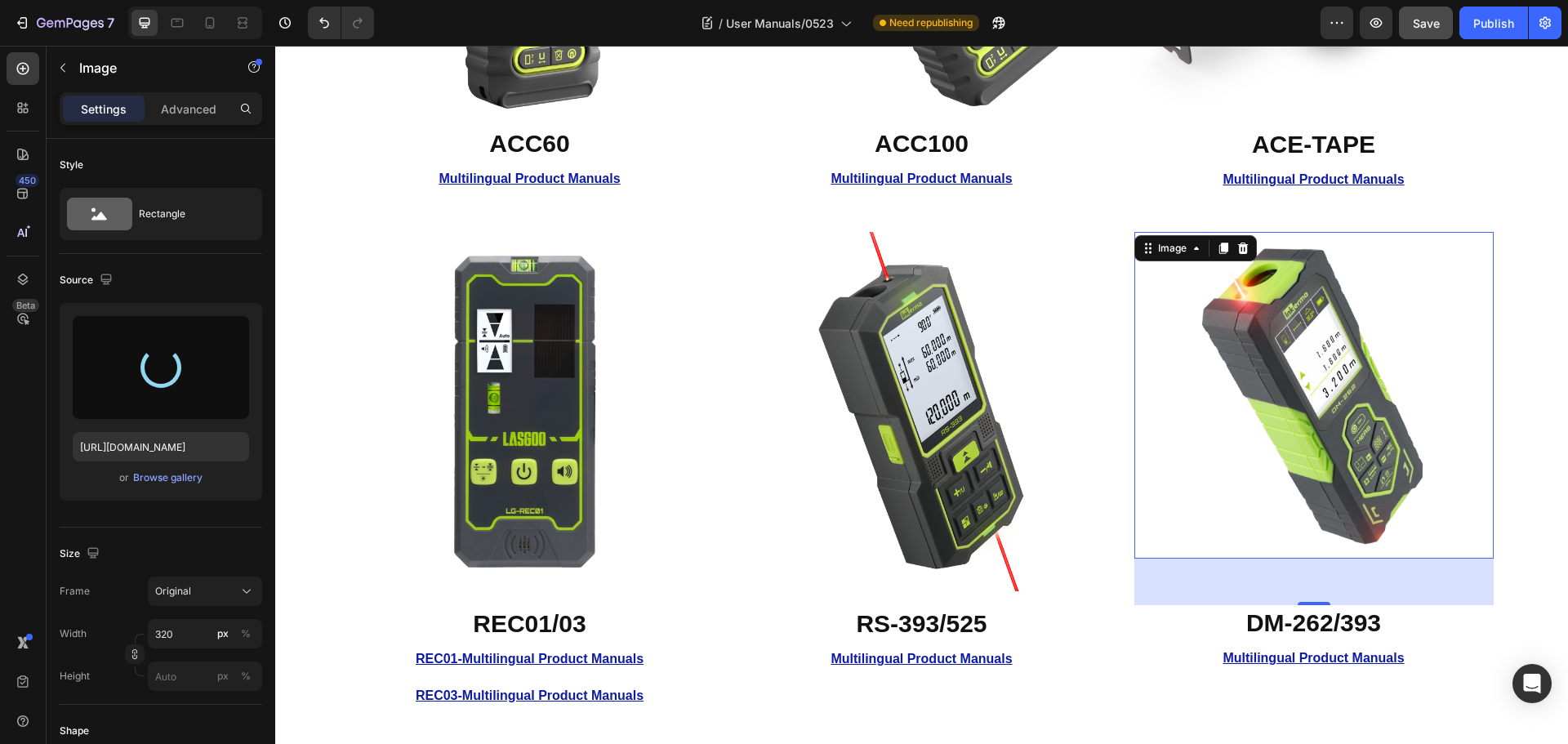
type input "[URL][DOMAIN_NAME]"
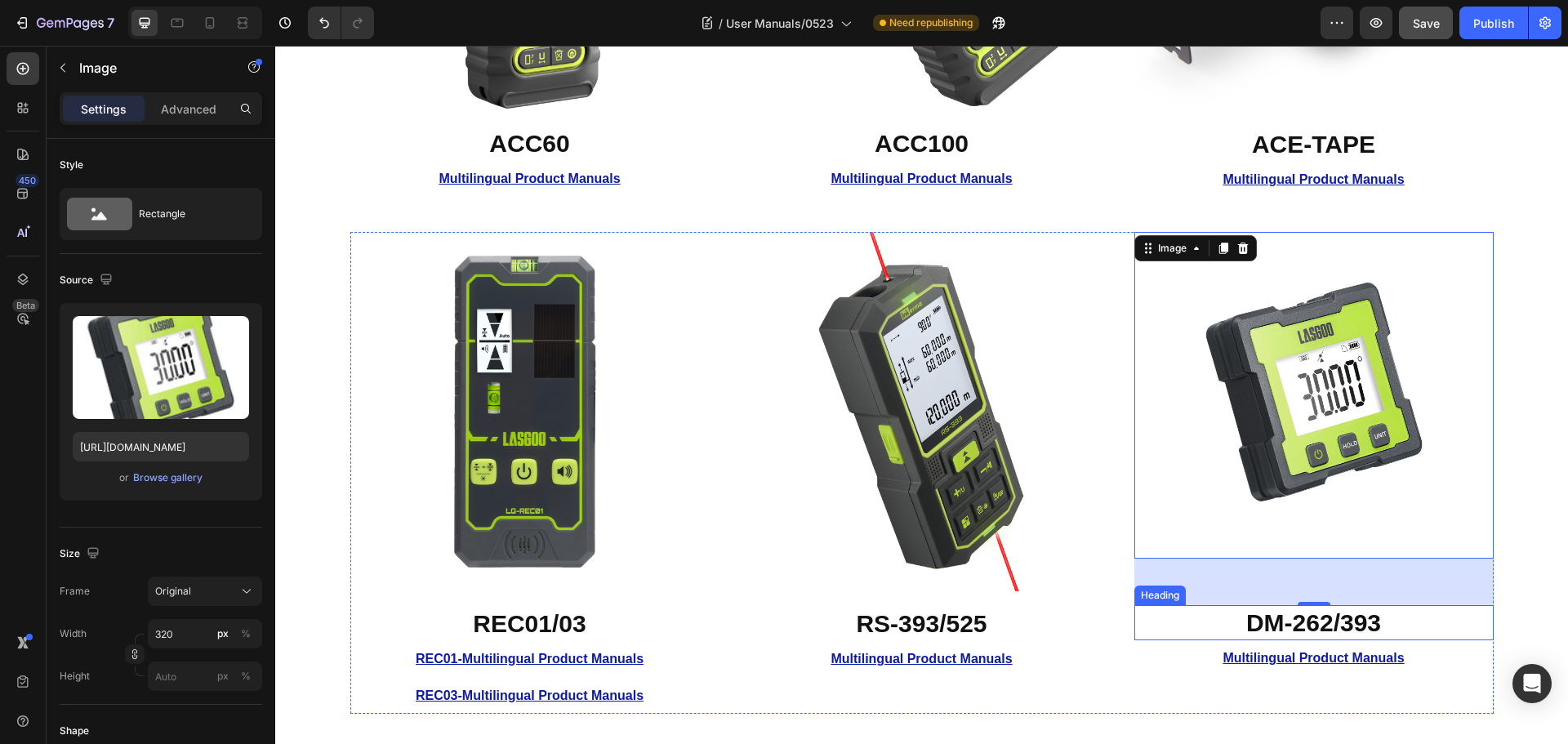
click at [1307, 622] on strong "DM-262/393" at bounding box center [1314, 622] width 135 height 27
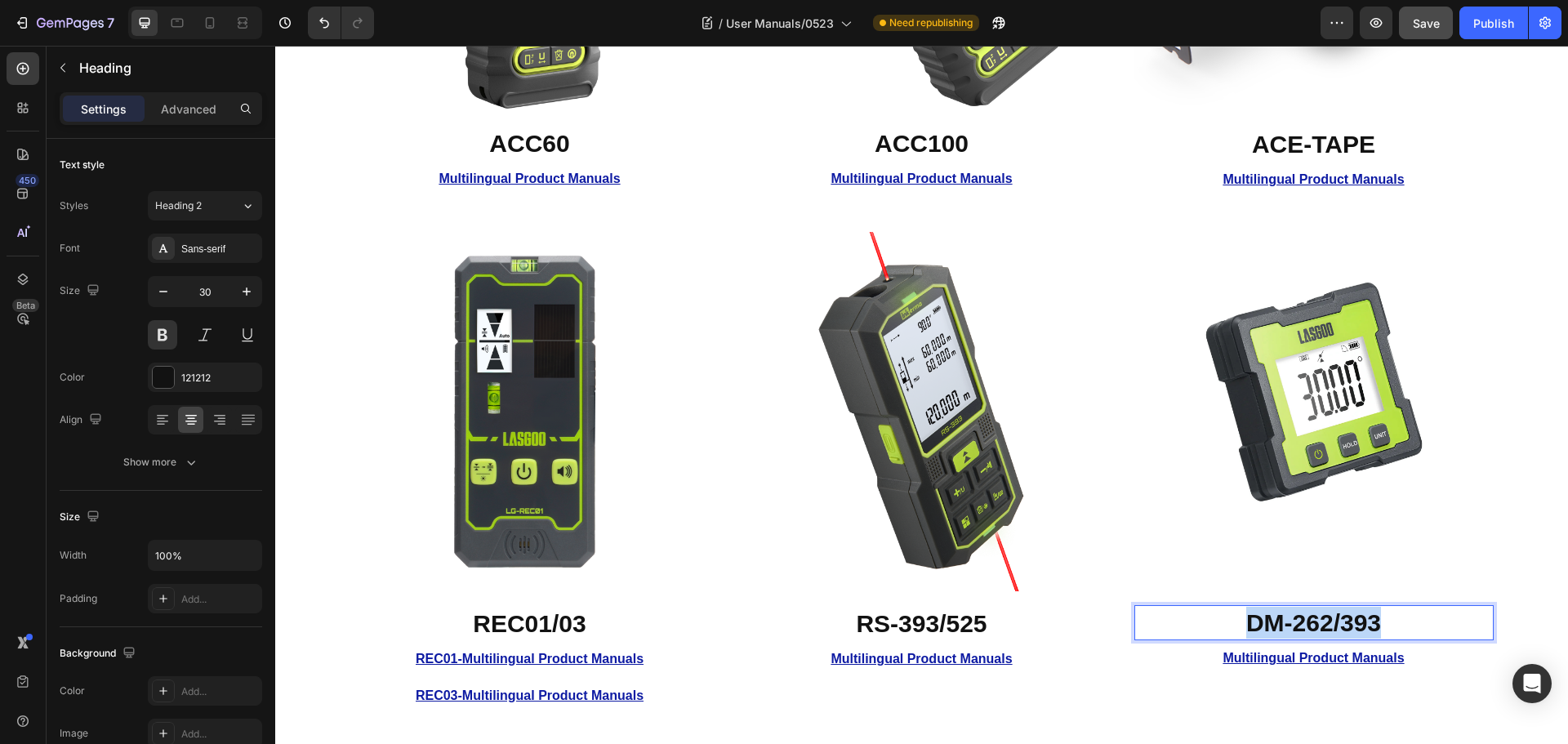
click at [1307, 622] on strong "DM-262/393" at bounding box center [1314, 622] width 135 height 27
click at [1363, 665] on u "Multilingual Product Manuals" at bounding box center [1314, 658] width 181 height 14
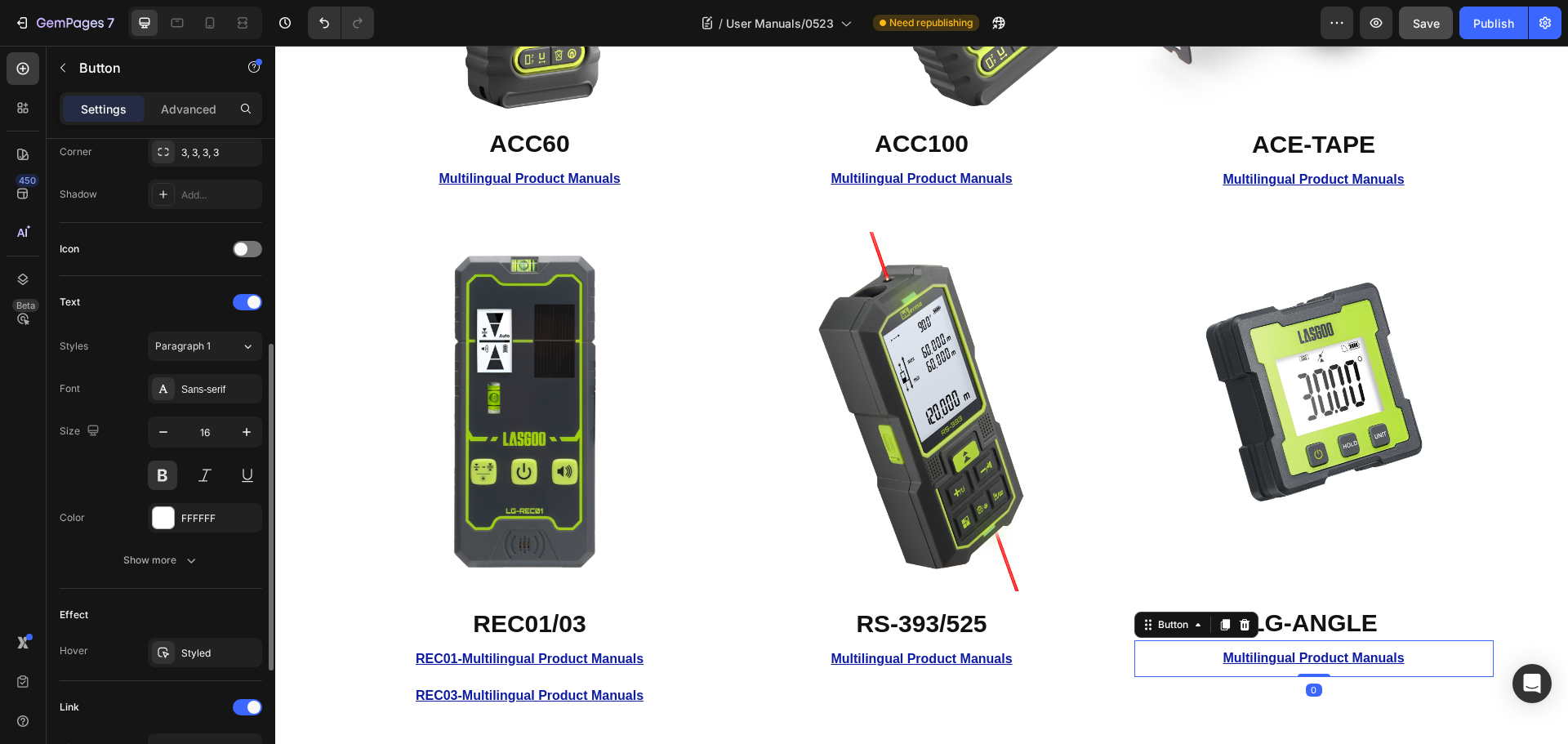
scroll to position [647, 0]
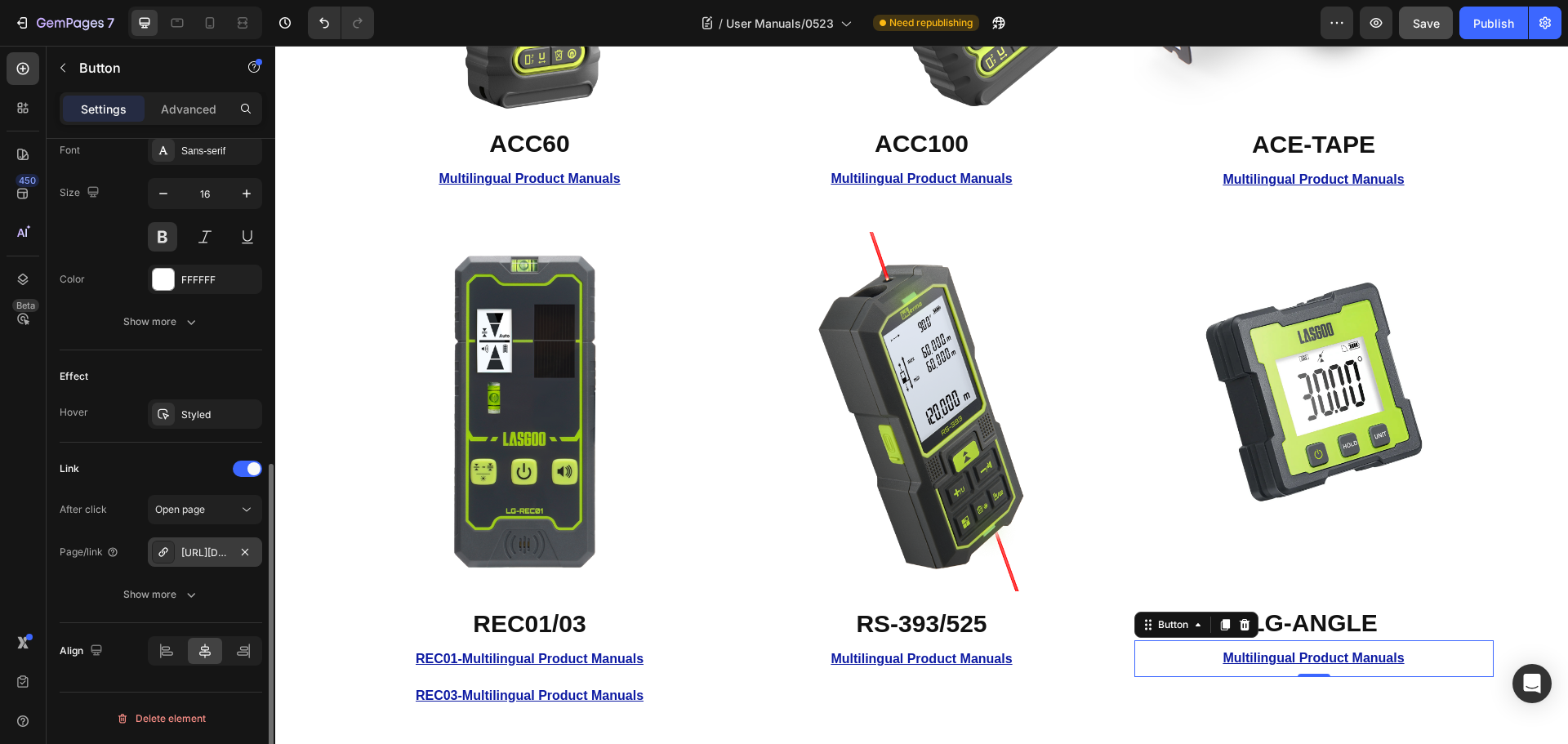
click at [215, 542] on div "[URL][DOMAIN_NAME]" at bounding box center [205, 551] width 114 height 29
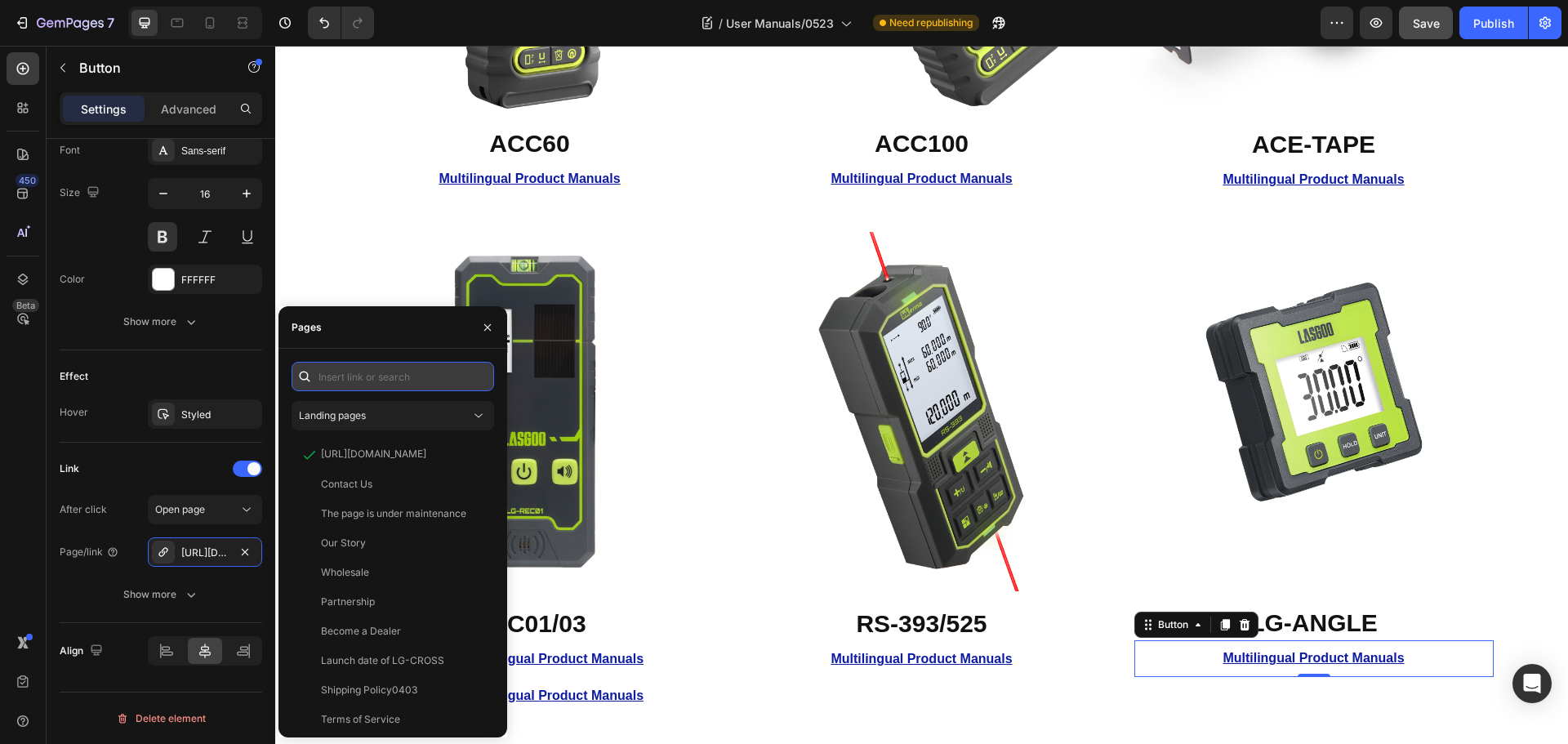
click at [439, 383] on input "text" at bounding box center [393, 376] width 202 height 29
paste input "[URL][DOMAIN_NAME]"
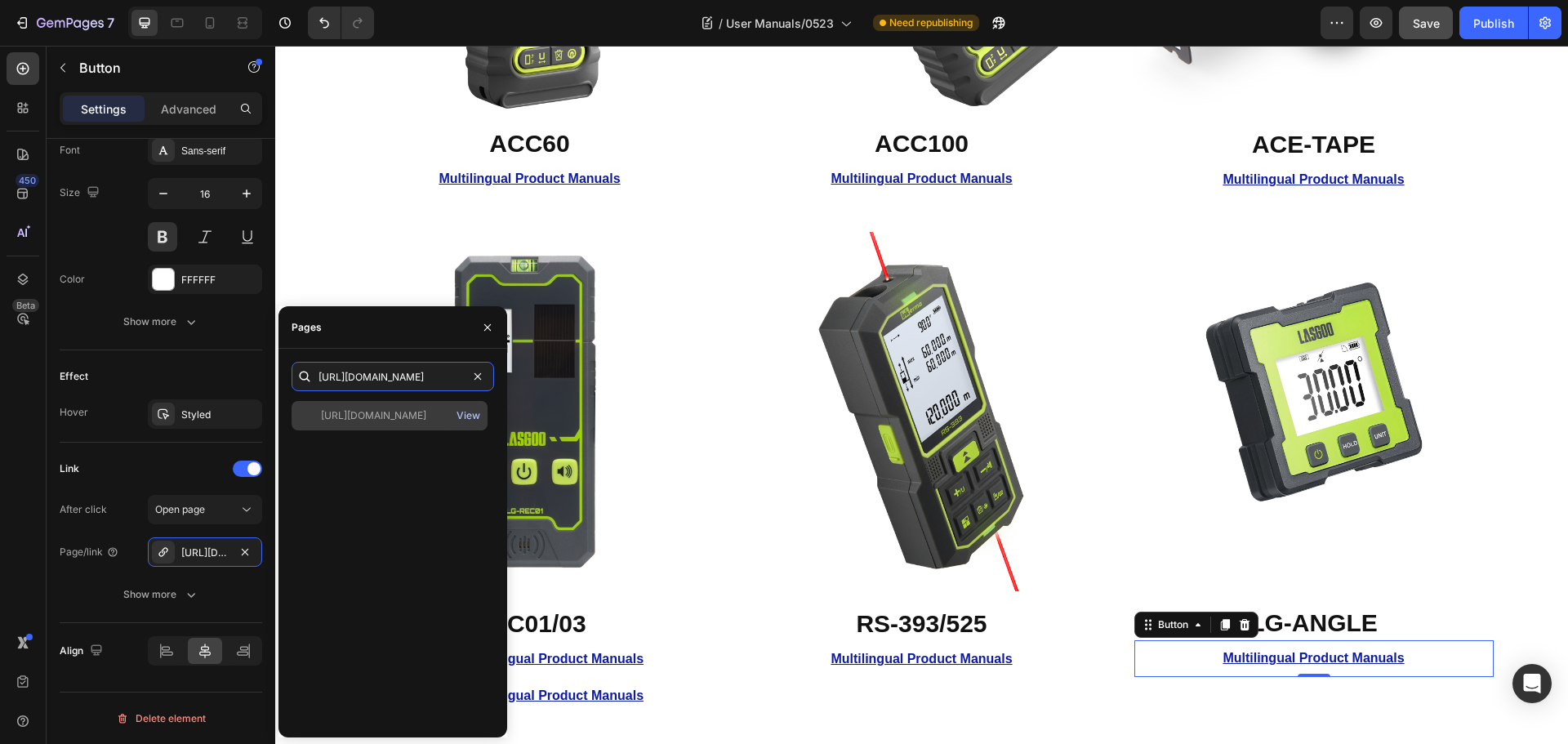
type input "[URL][DOMAIN_NAME]"
click at [461, 413] on div "View" at bounding box center [468, 416] width 24 height 15
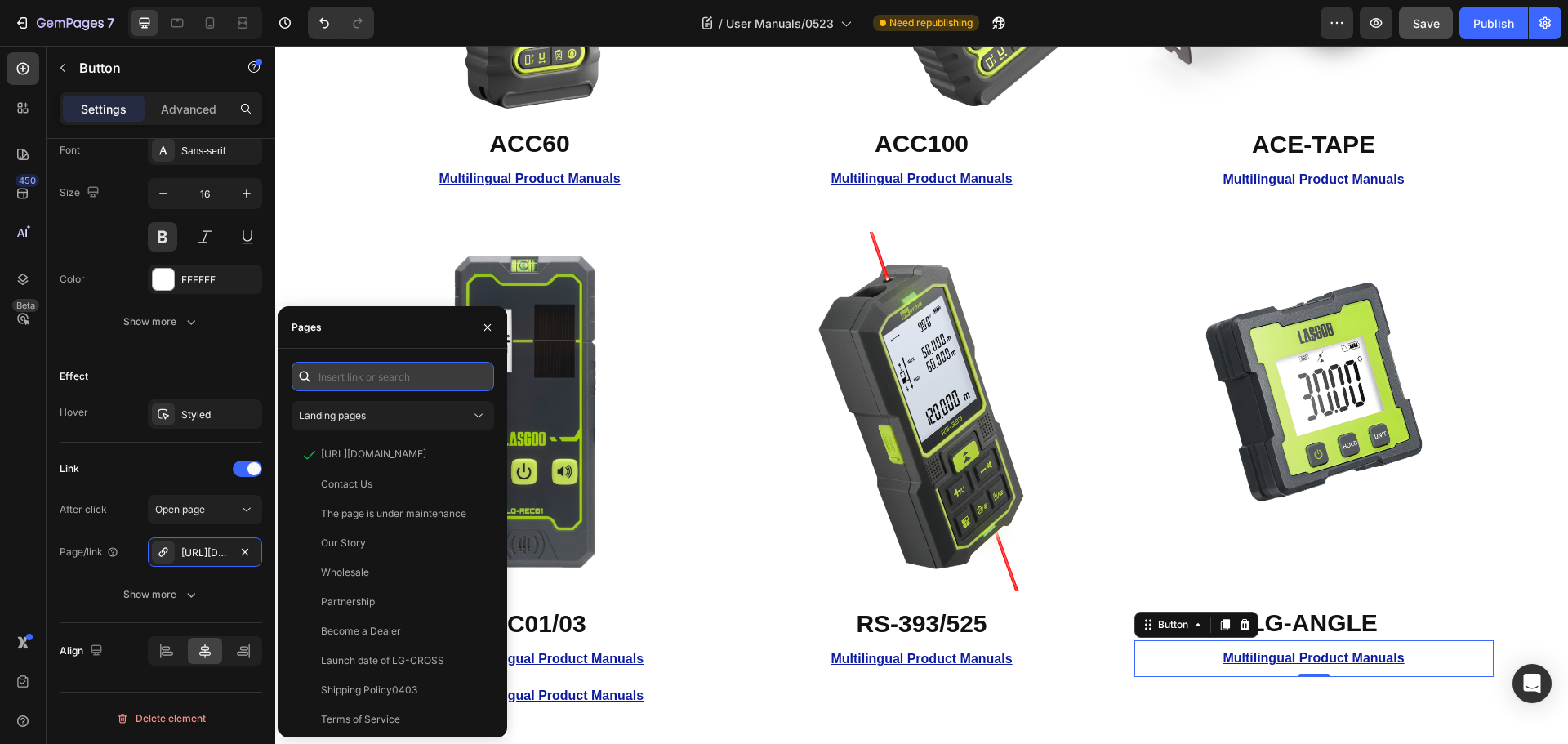
scroll to position [0, 0]
click at [429, 374] on input "text" at bounding box center [393, 376] width 202 height 29
paste input "[URL][DOMAIN_NAME]"
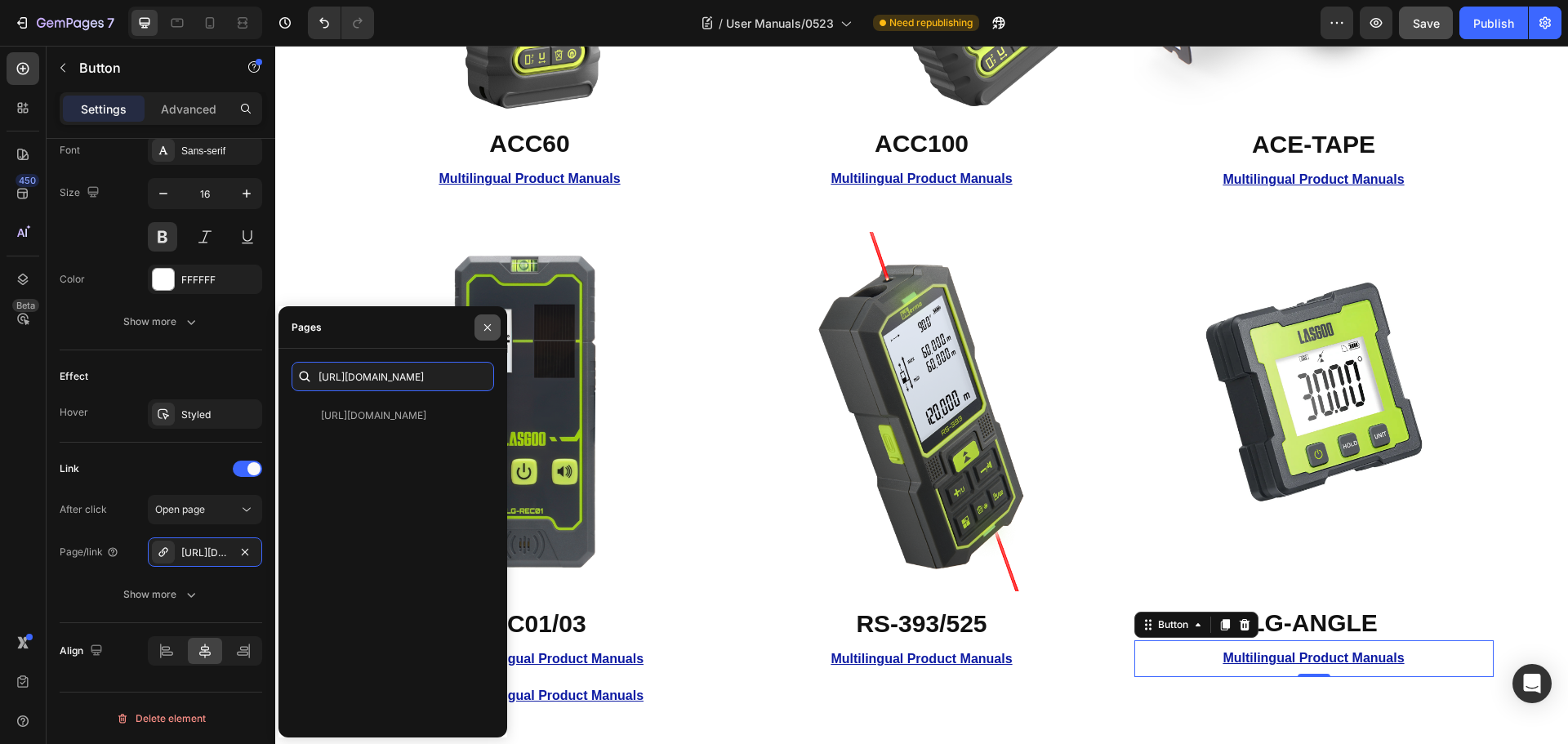
type input "[URL][DOMAIN_NAME]"
click at [489, 322] on icon "button" at bounding box center [487, 328] width 13 height 13
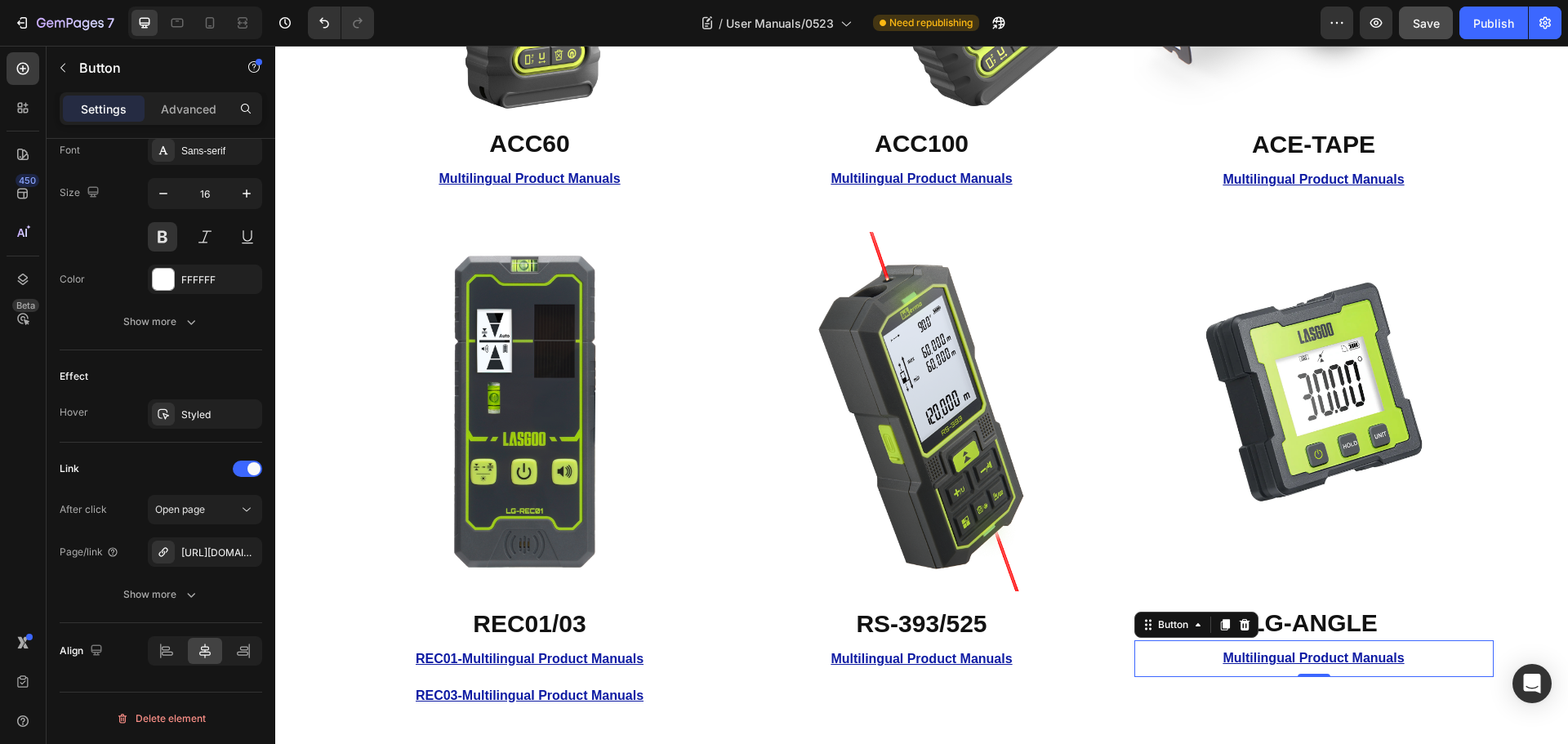
scroll to position [0, 0]
click at [1417, 23] on span "Save" at bounding box center [1426, 24] width 27 height 14
click at [1280, 653] on u "Multilingual Product Manuals" at bounding box center [1314, 658] width 181 height 14
click at [1471, 18] on button "Publish" at bounding box center [1494, 22] width 69 height 33
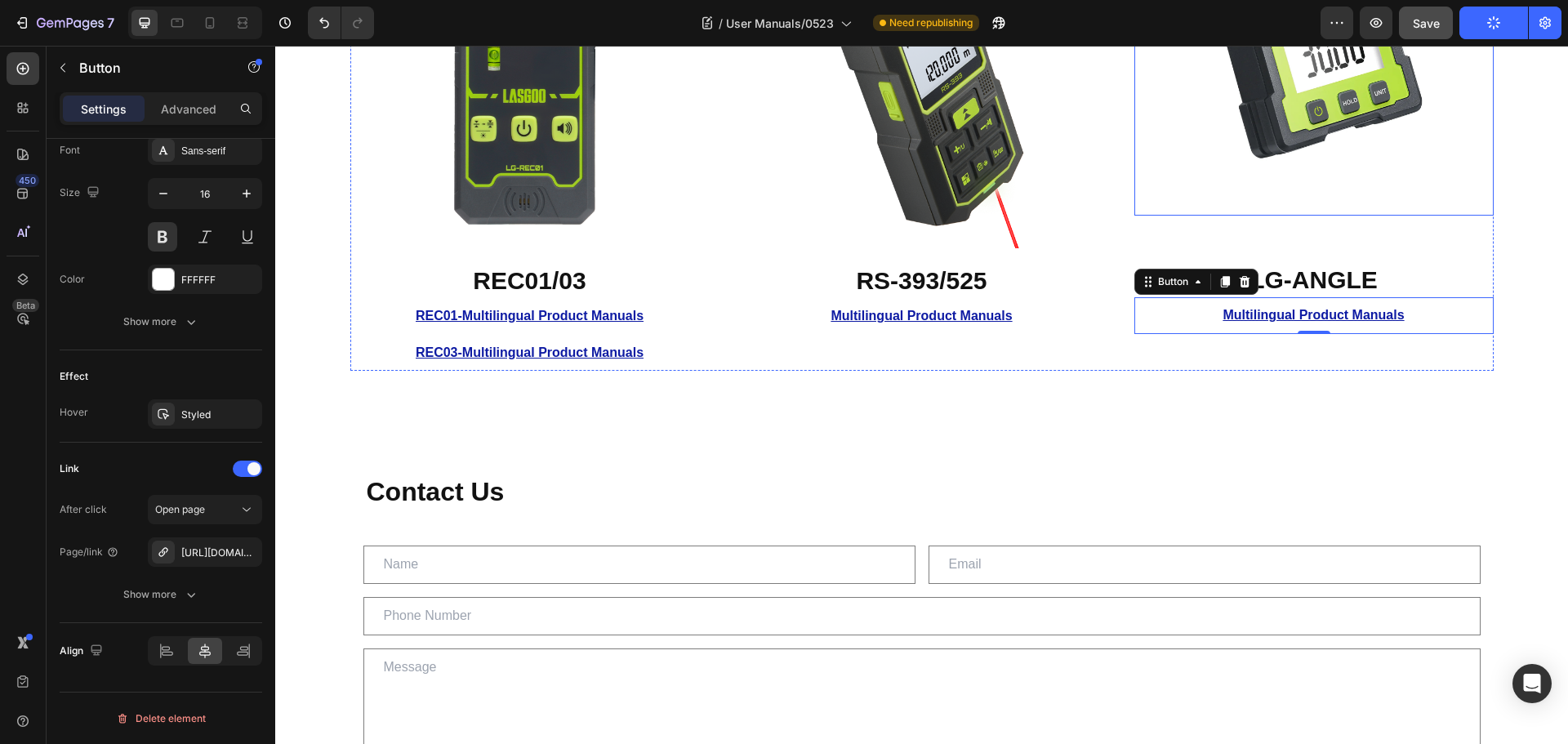
scroll to position [735, 0]
